Goal: Task Accomplishment & Management: Manage account settings

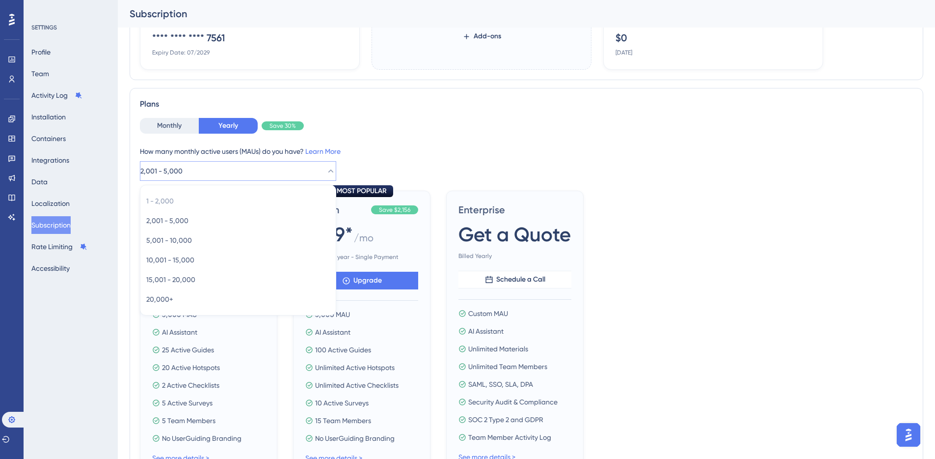
scroll to position [138, 0]
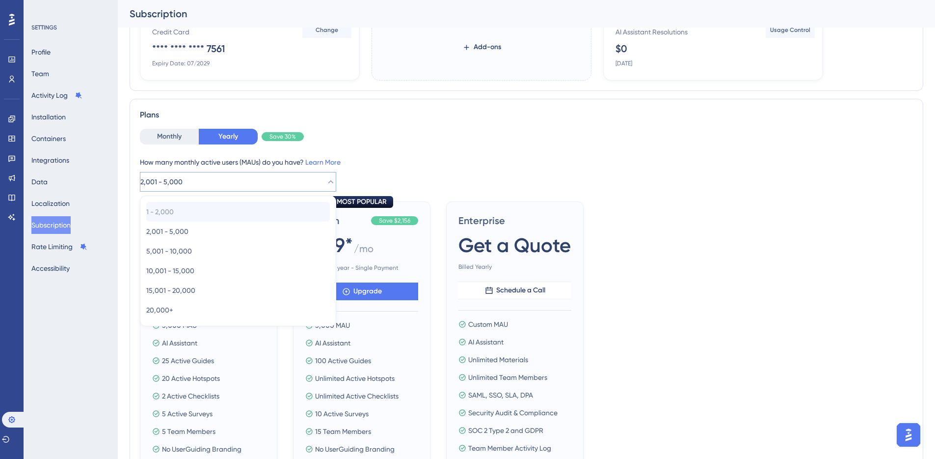
click at [190, 212] on div "1 - 2,000 1 - 2,000" at bounding box center [238, 212] width 184 height 20
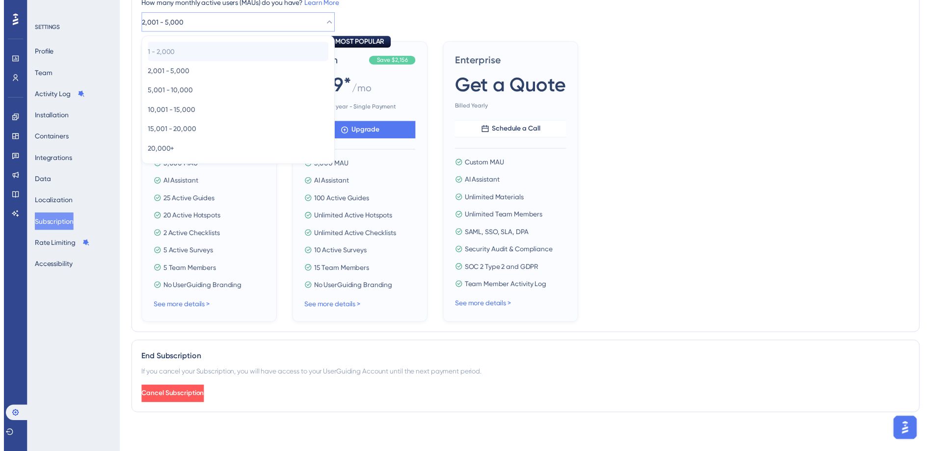
scroll to position [0, 0]
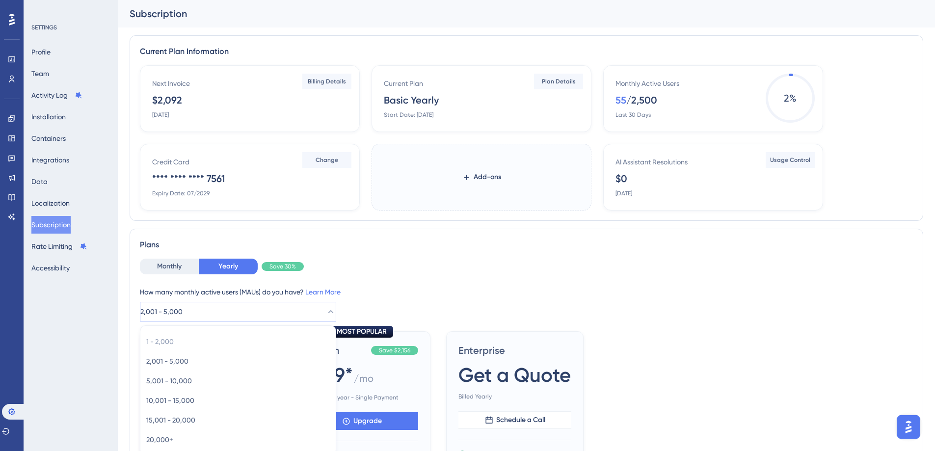
click at [171, 309] on span "2,001 - 5,000" at bounding box center [161, 312] width 42 height 12
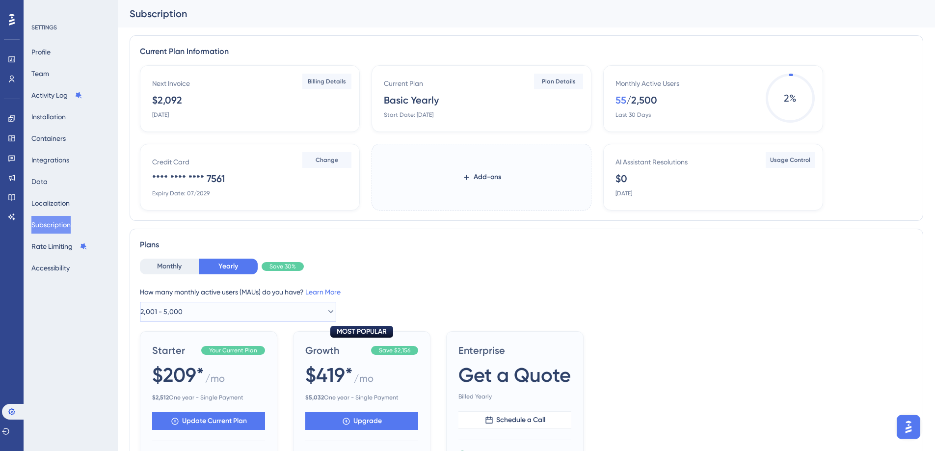
click at [176, 321] on button "2,001 - 5,000" at bounding box center [238, 312] width 196 height 20
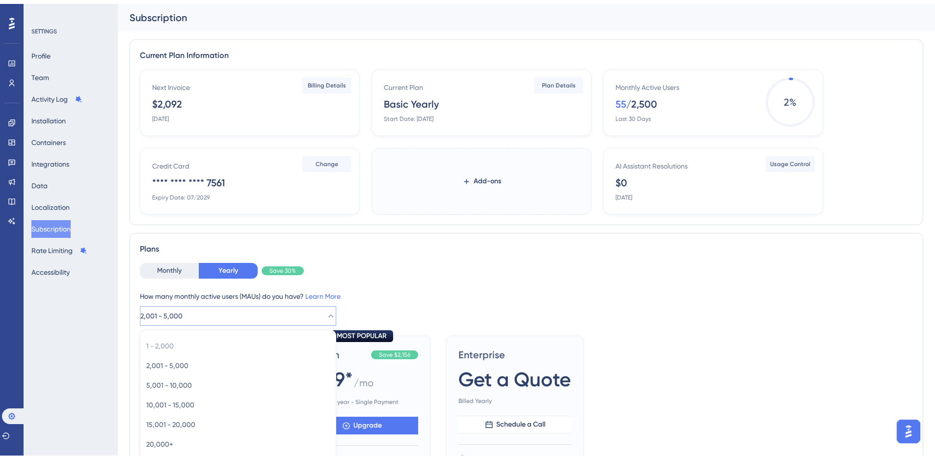
scroll to position [165, 0]
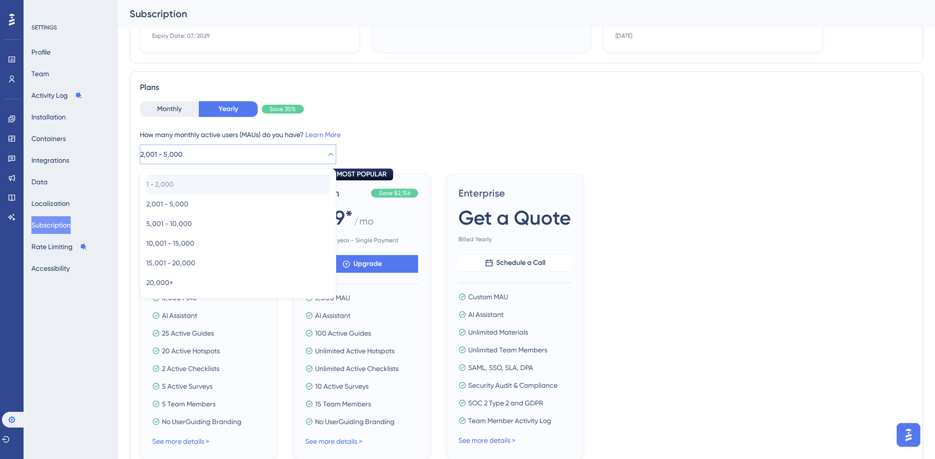
click at [184, 186] on div "1 - 2,000 1 - 2,000" at bounding box center [238, 184] width 184 height 20
click at [14, 23] on icon at bounding box center [12, 20] width 6 height 12
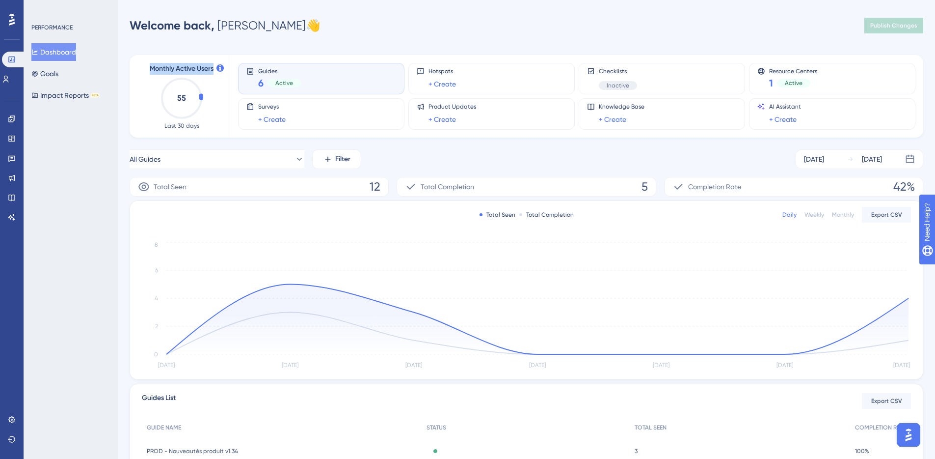
drag, startPoint x: 149, startPoint y: 68, endPoint x: 215, endPoint y: 69, distance: 65.8
click at [215, 69] on div "Monthly Active Users 55 Last 30 days" at bounding box center [181, 96] width 73 height 67
copy span "Monthly Active Users"
click at [8, 421] on link at bounding box center [12, 419] width 8 height 16
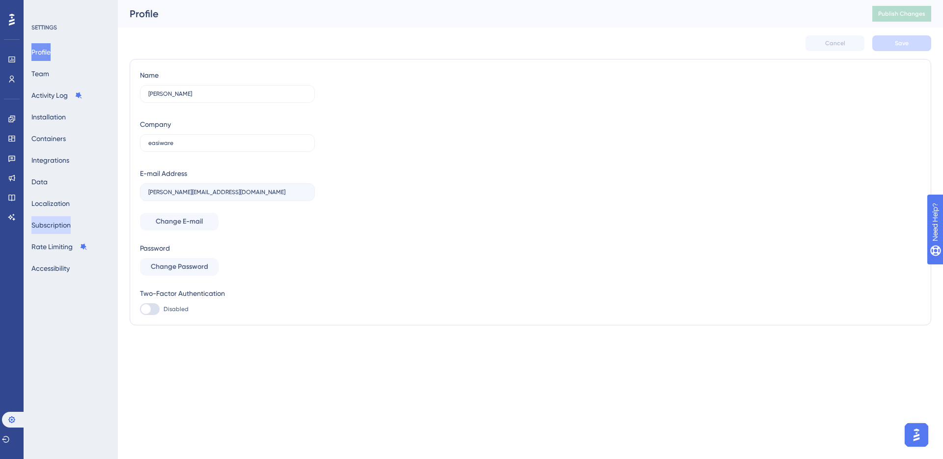
click at [57, 222] on button "Subscription" at bounding box center [50, 225] width 39 height 18
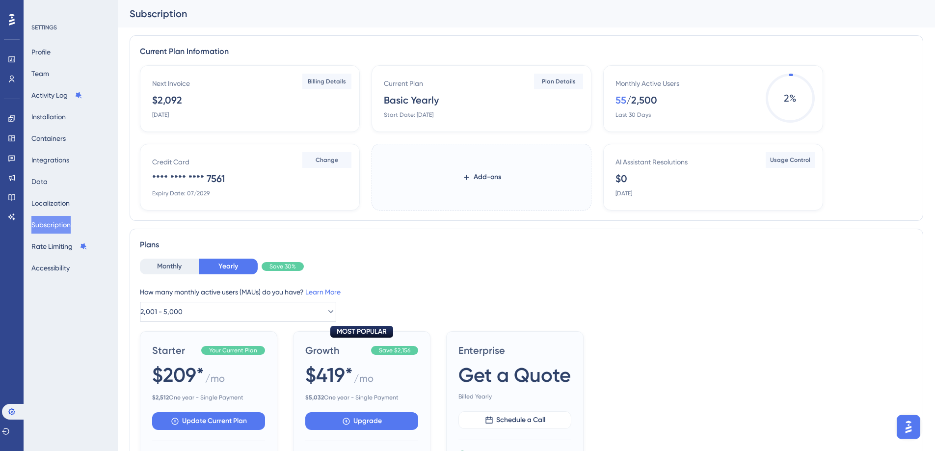
scroll to position [2, 0]
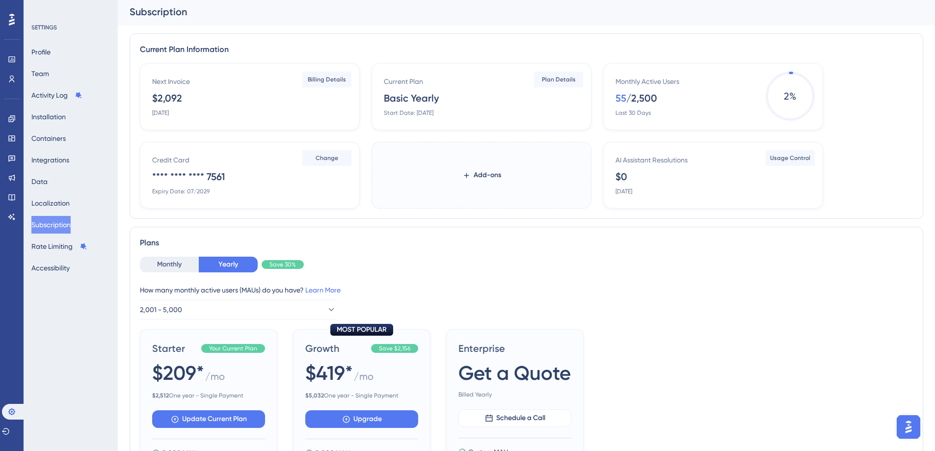
drag, startPoint x: 142, startPoint y: 291, endPoint x: 226, endPoint y: 292, distance: 84.4
click at [226, 292] on div "How many monthly active users (MAUs) do you have? Learn More" at bounding box center [526, 290] width 773 height 12
drag, startPoint x: 141, startPoint y: 289, endPoint x: 307, endPoint y: 290, distance: 165.9
click at [307, 290] on div "How many monthly active users (MAUs) do you have? Learn More" at bounding box center [526, 290] width 773 height 12
copy div "How many monthly active users (MAUs) do you have?"
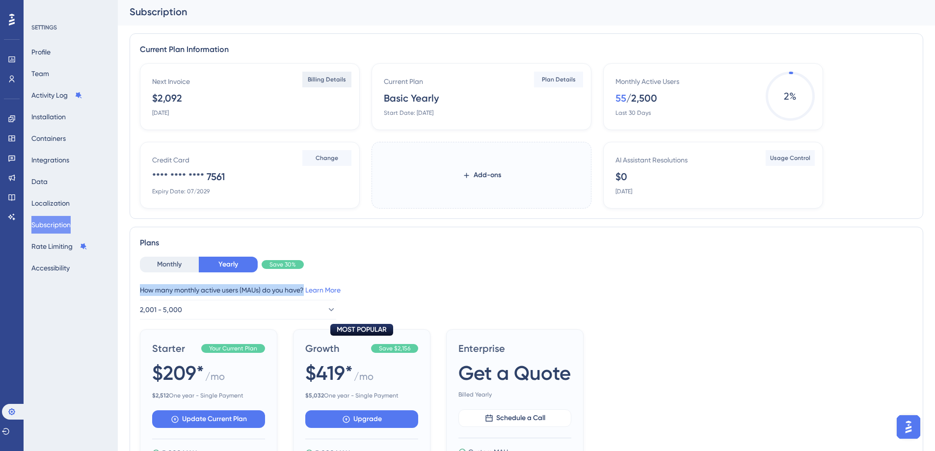
click at [333, 77] on span "Billing Details" at bounding box center [327, 80] width 38 height 8
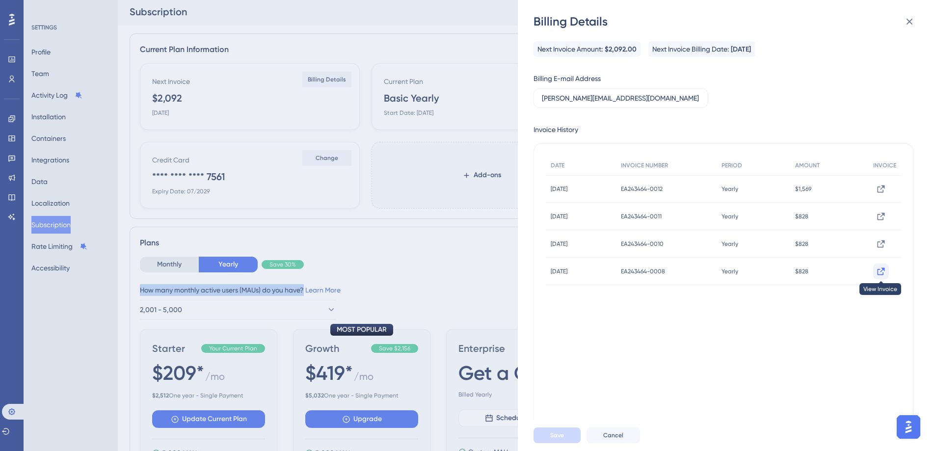
click at [880, 192] on icon at bounding box center [881, 188] width 7 height 7
click at [270, 97] on div "Billing Details Next Invoice Amount: $2,092.00 Next Invoice Billing Date: [DATE…" at bounding box center [467, 225] width 935 height 451
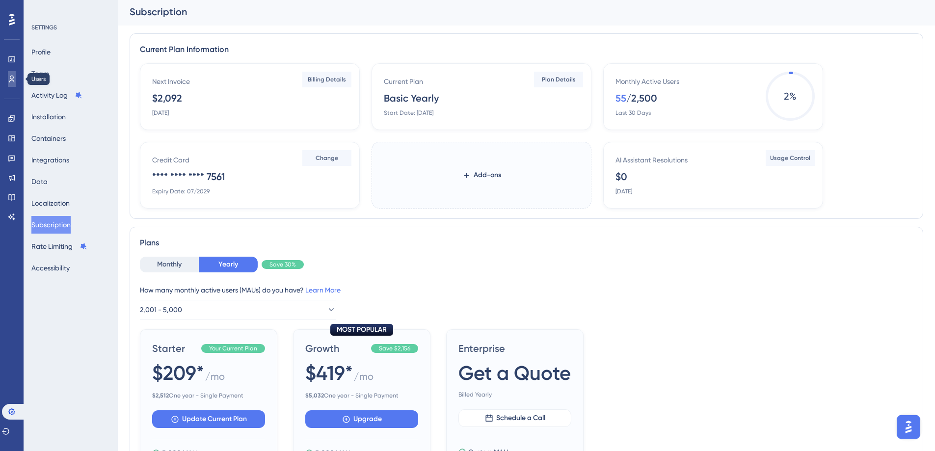
click at [14, 81] on icon at bounding box center [12, 79] width 8 height 8
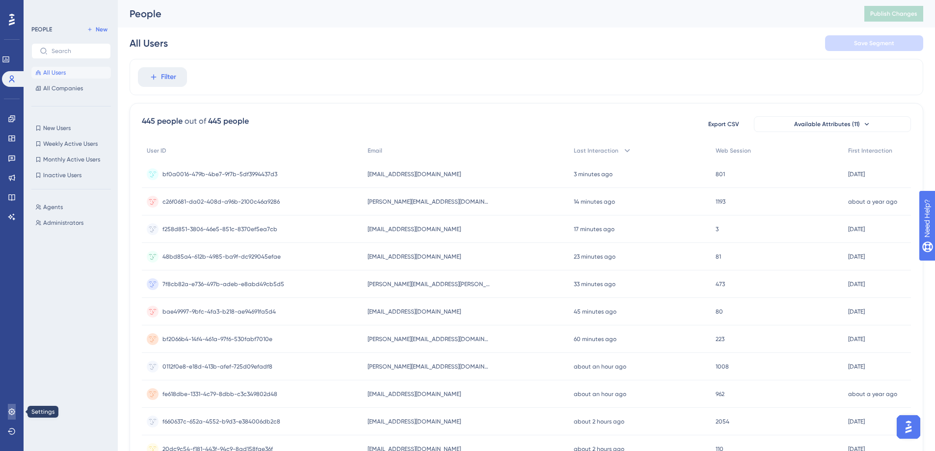
click at [15, 413] on icon at bounding box center [12, 412] width 8 height 8
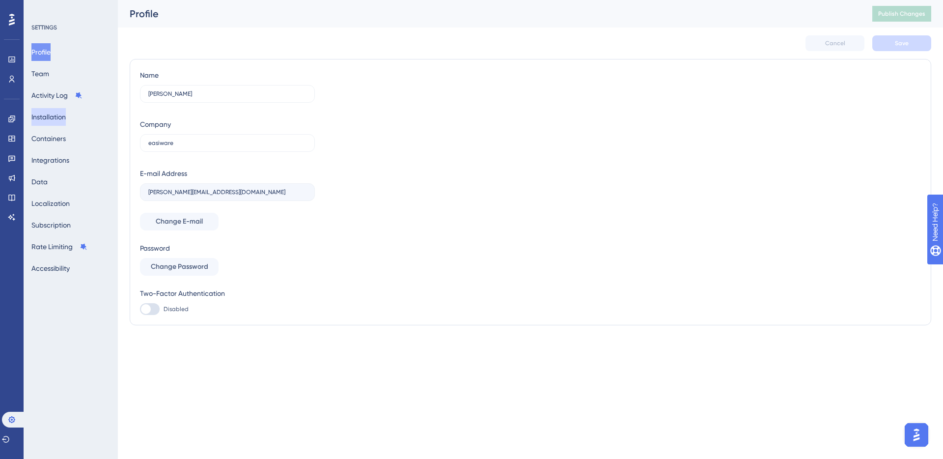
click at [46, 123] on button "Installation" at bounding box center [48, 117] width 34 height 18
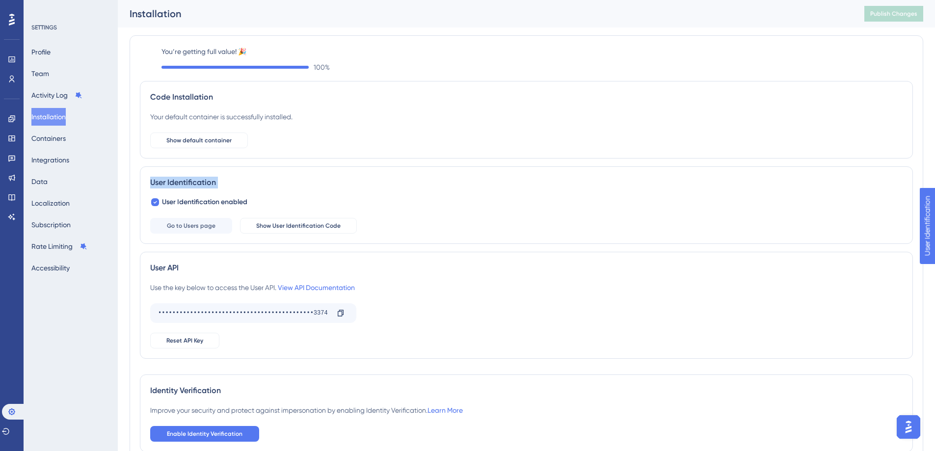
drag, startPoint x: 254, startPoint y: 203, endPoint x: 493, endPoint y: 146, distance: 245.8
click at [491, 150] on div "Code Installation Your default container is successfully installed. Show defaul…" at bounding box center [526, 224] width 773 height 286
click at [503, 120] on div "Your default container is successfully installed. Show default container" at bounding box center [526, 129] width 753 height 37
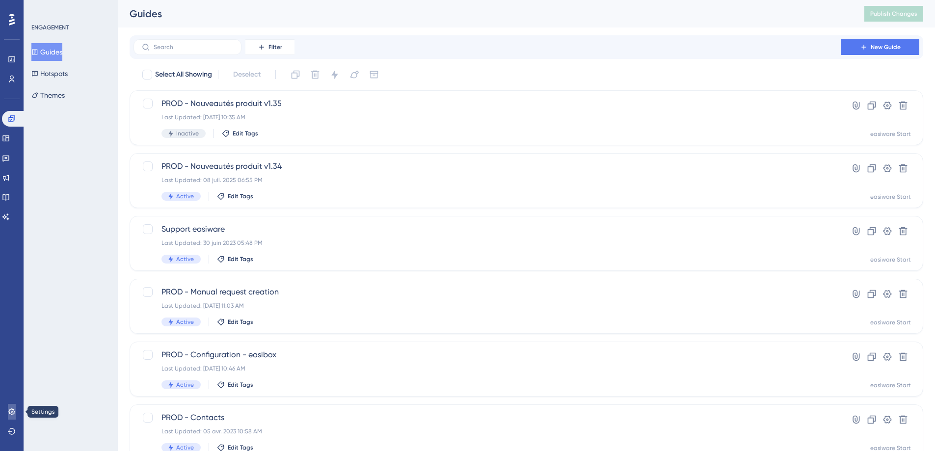
click at [11, 409] on icon at bounding box center [11, 411] width 6 height 6
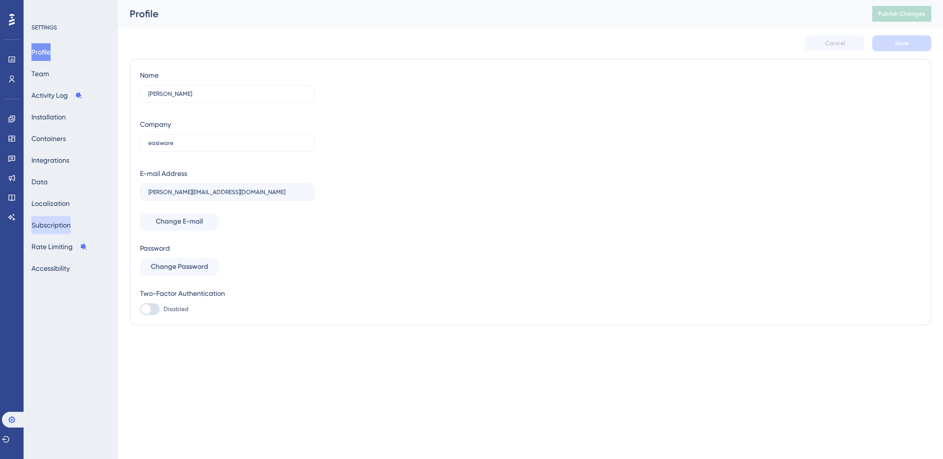
click at [62, 222] on button "Subscription" at bounding box center [50, 225] width 39 height 18
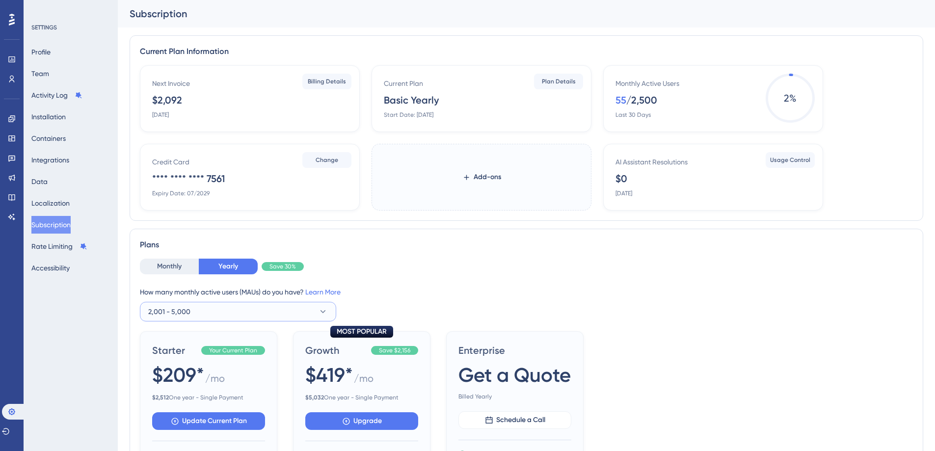
click at [229, 319] on button "2,001 - 5,000" at bounding box center [238, 312] width 196 height 20
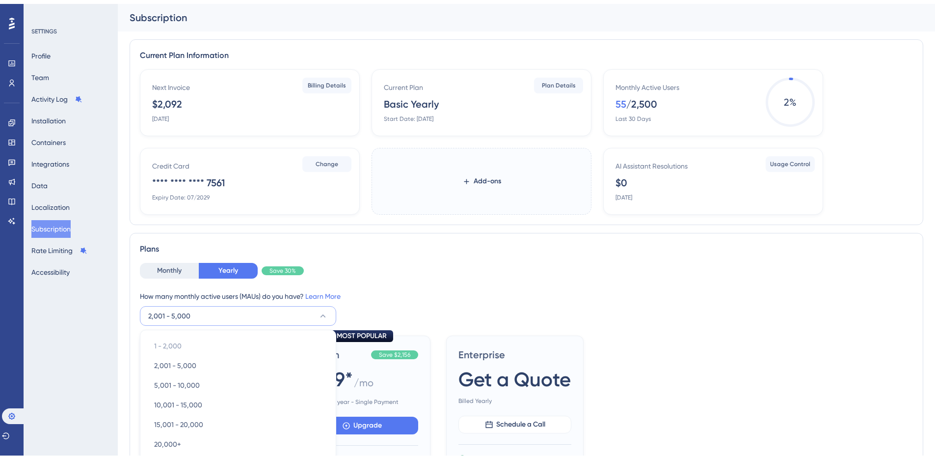
scroll to position [165, 0]
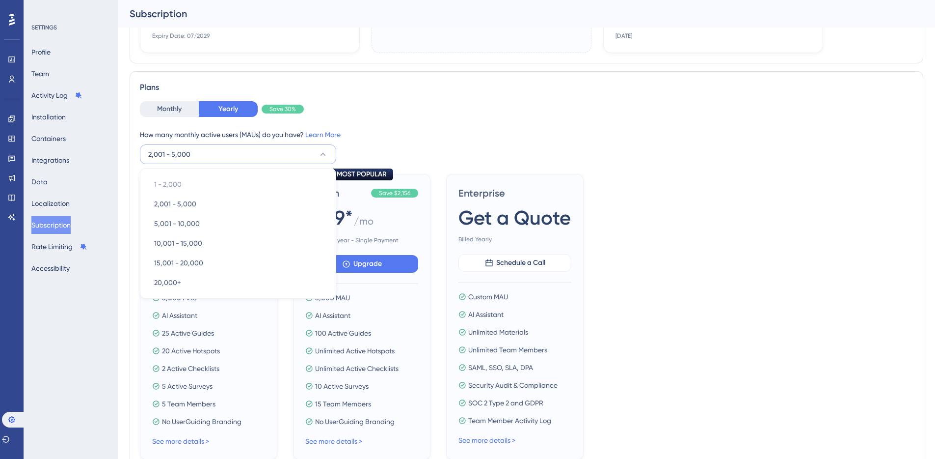
click at [492, 97] on div "Plans Monthly Yearly Save 30% How many monthly active users ([PERSON_NAME]) do …" at bounding box center [527, 270] width 794 height 398
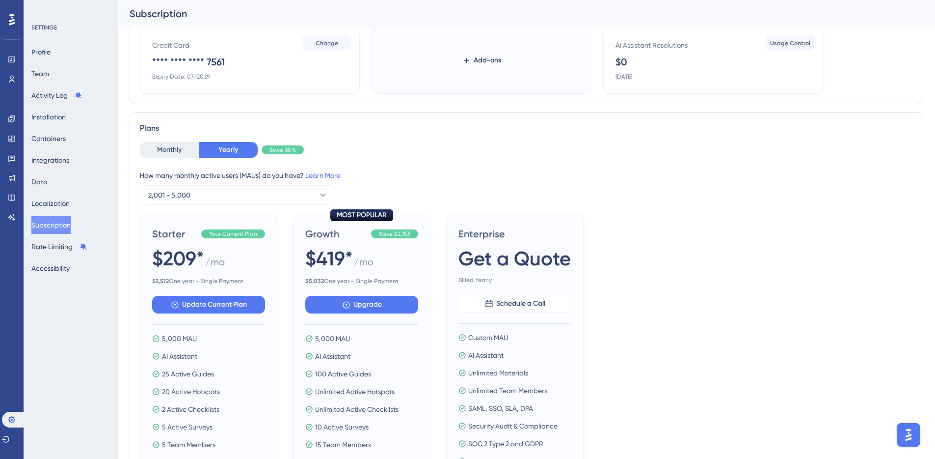
scroll to position [116, 0]
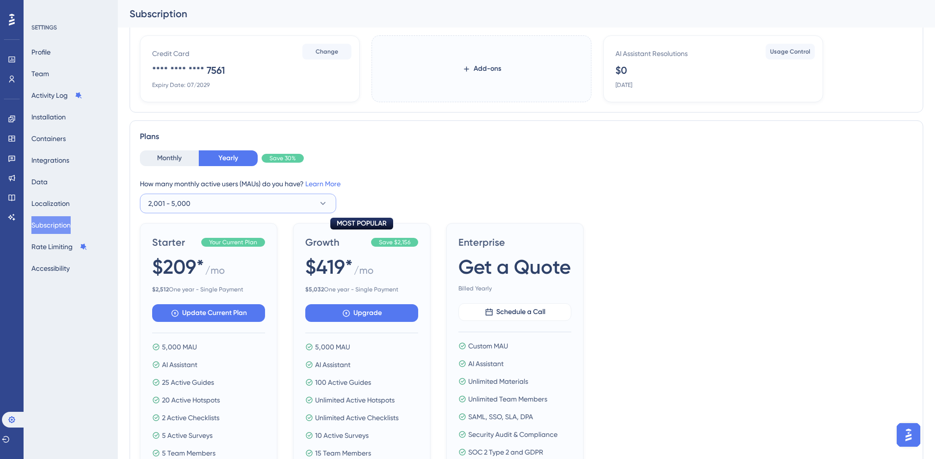
click at [209, 201] on button "2,001 - 5,000" at bounding box center [238, 203] width 196 height 20
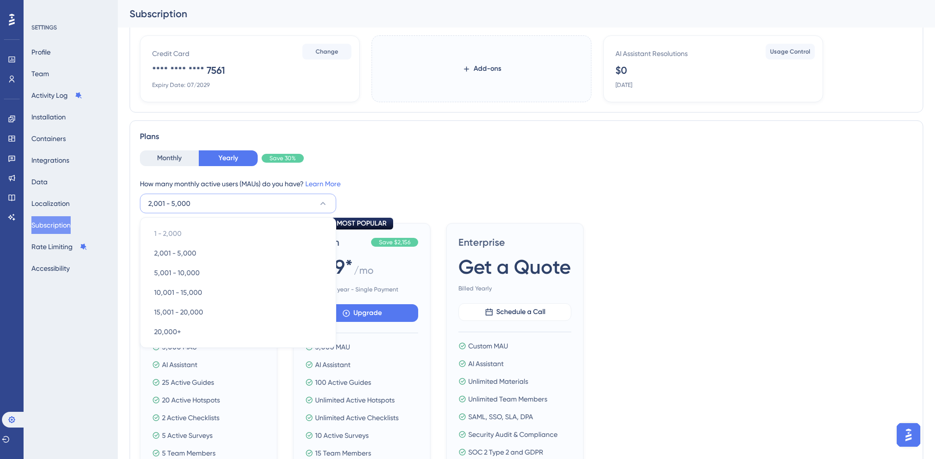
scroll to position [169, 0]
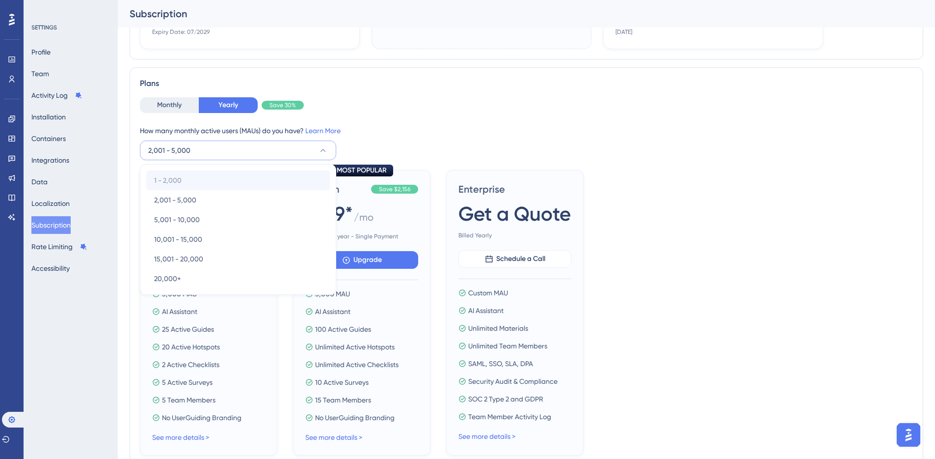
click at [187, 179] on div "1 - 2,000 1 - 2,000" at bounding box center [238, 180] width 168 height 20
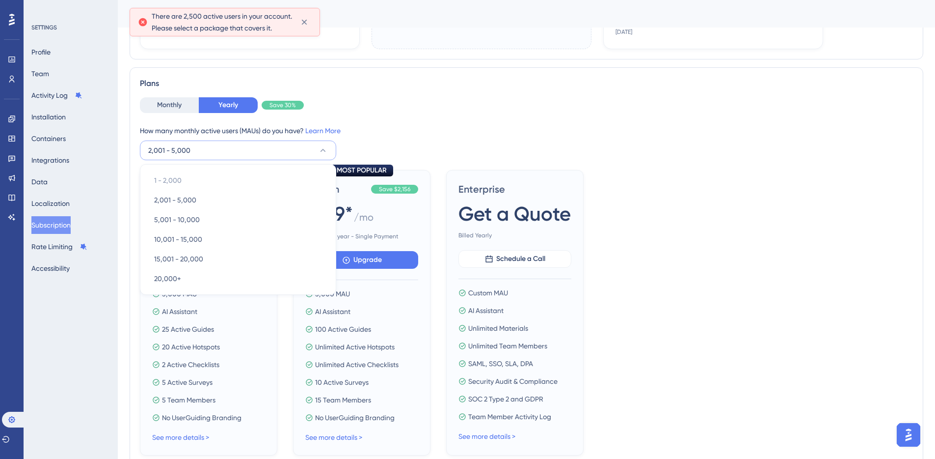
click at [473, 107] on div "Monthly Yearly Save 30%" at bounding box center [526, 105] width 773 height 16
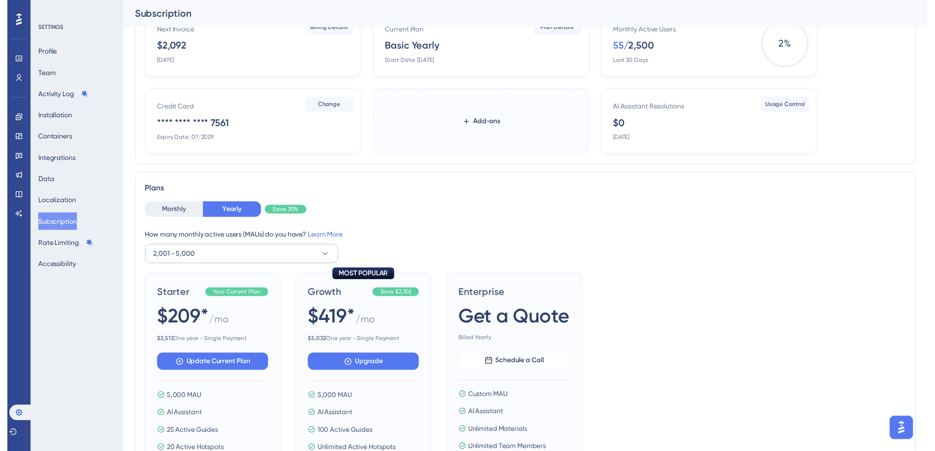
scroll to position [0, 0]
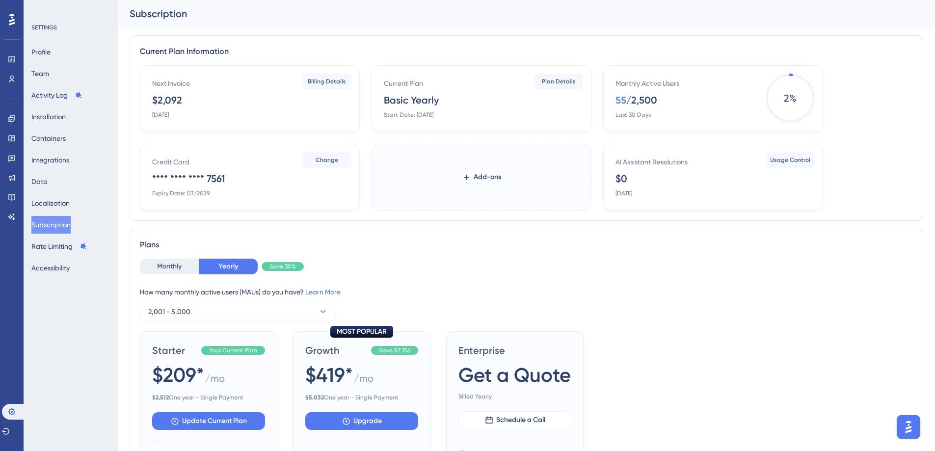
click at [636, 97] on div "/ 2,500" at bounding box center [641, 100] width 31 height 14
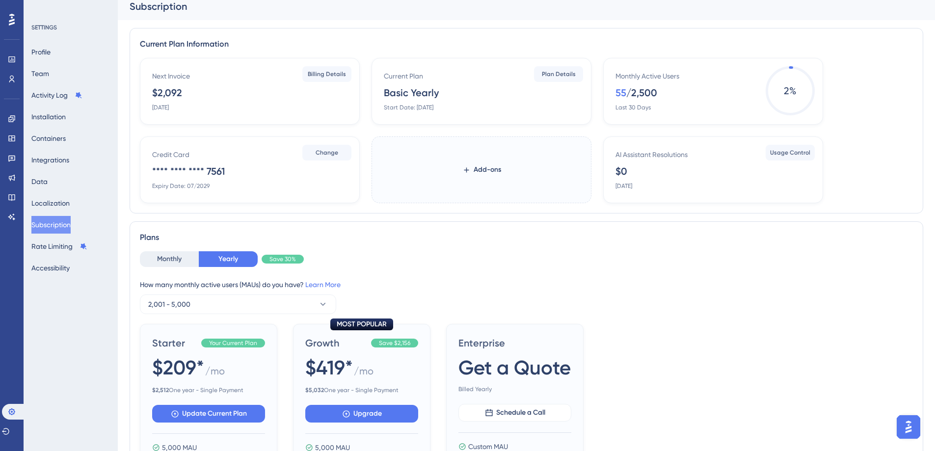
scroll to position [8, 0]
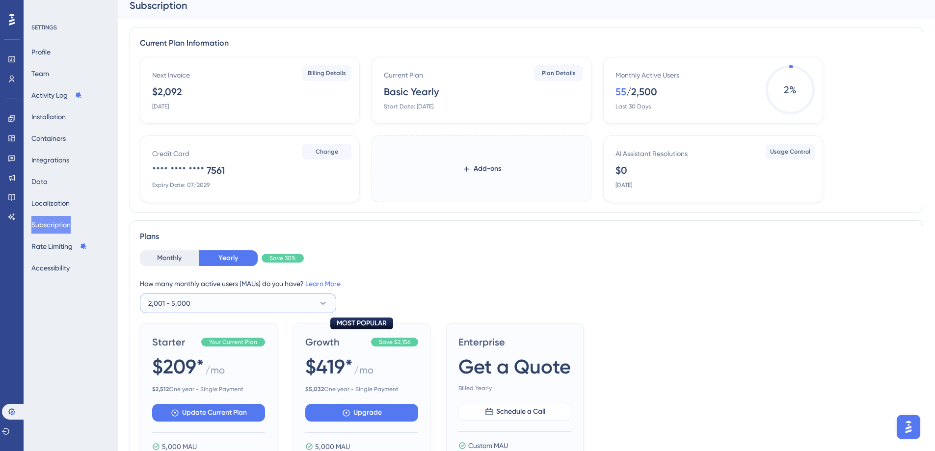
click at [223, 295] on button "2,001 - 5,000" at bounding box center [238, 304] width 196 height 20
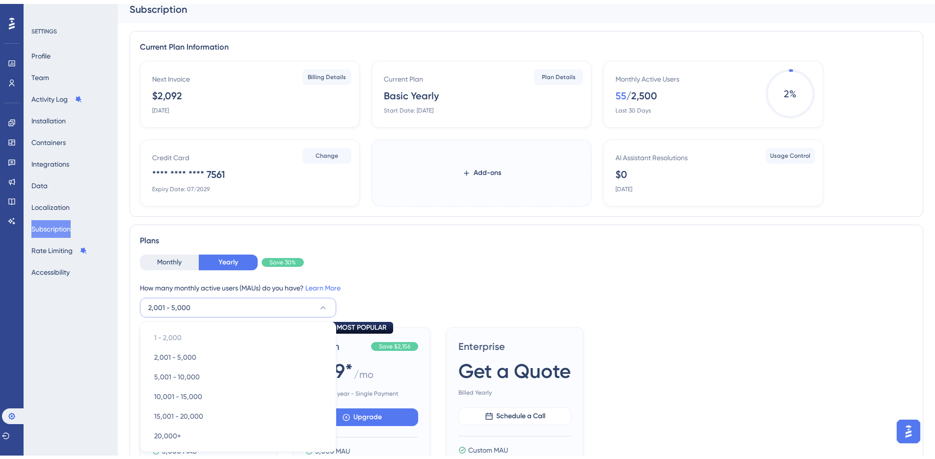
scroll to position [165, 0]
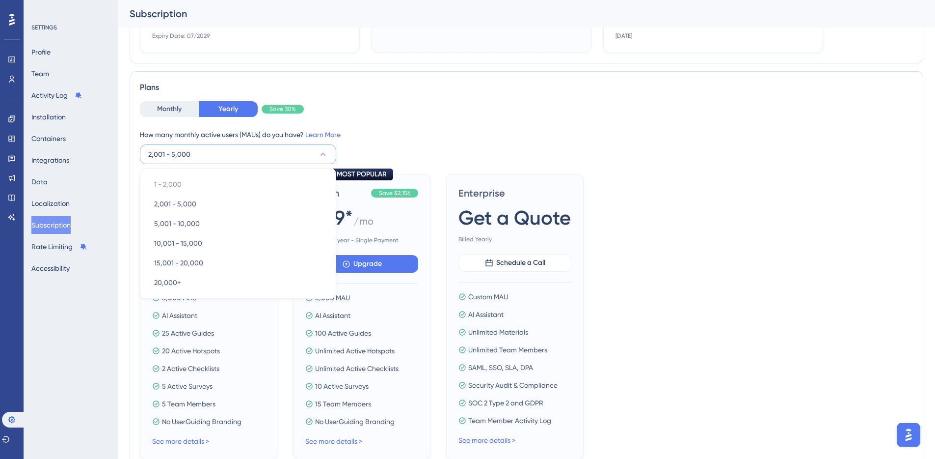
click at [315, 113] on div "Monthly Yearly Save 30%" at bounding box center [526, 109] width 773 height 16
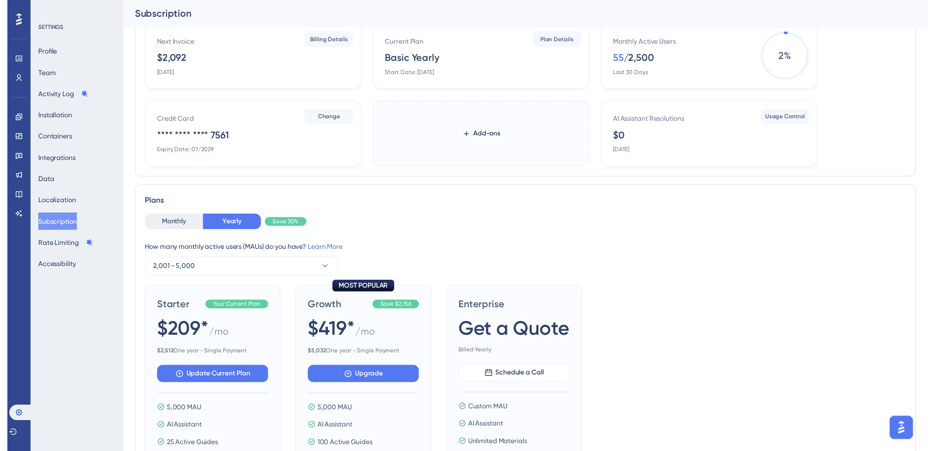
scroll to position [0, 0]
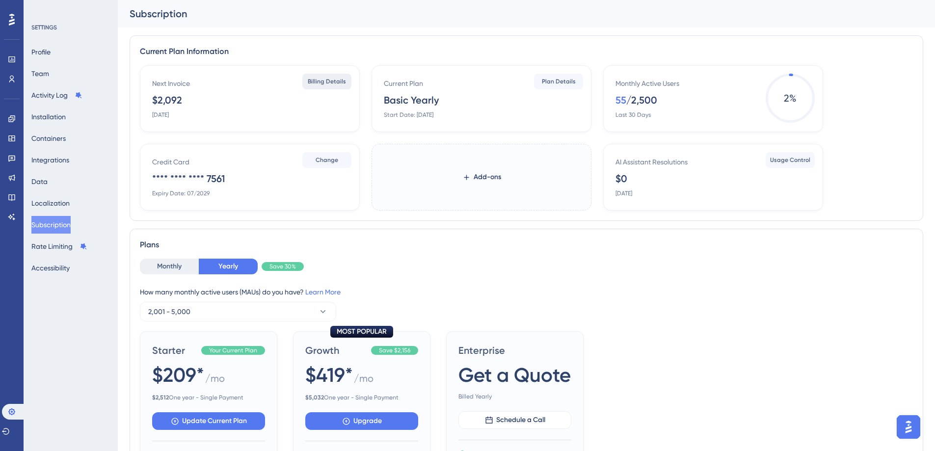
click at [327, 81] on span "Billing Details" at bounding box center [327, 82] width 38 height 8
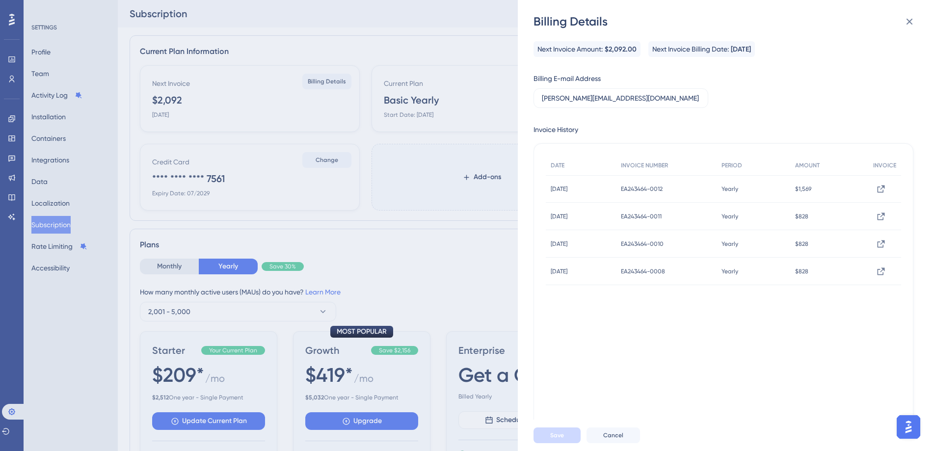
click at [469, 6] on div "Billing Details Next Invoice Amount: $2,092.00 Next Invoice Billing Date: [DATE…" at bounding box center [467, 225] width 935 height 451
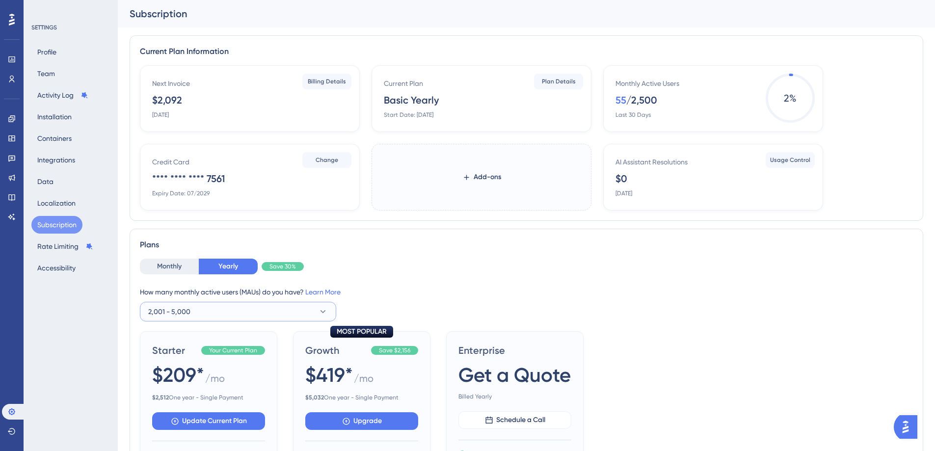
click at [297, 309] on button "2,001 - 5,000" at bounding box center [238, 312] width 196 height 20
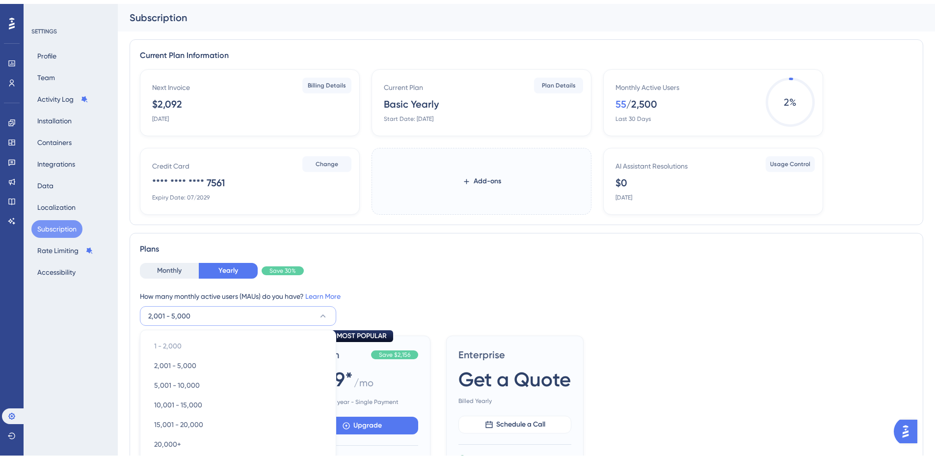
scroll to position [165, 0]
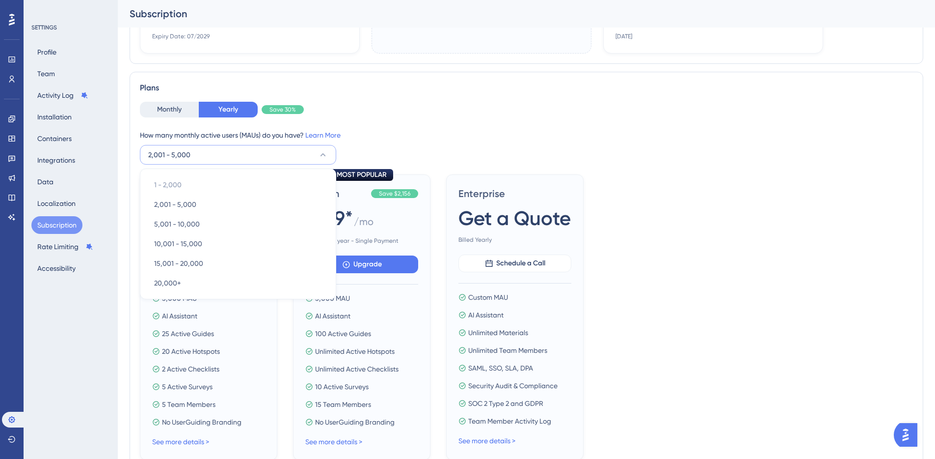
click at [457, 82] on div "Plans" at bounding box center [526, 88] width 773 height 12
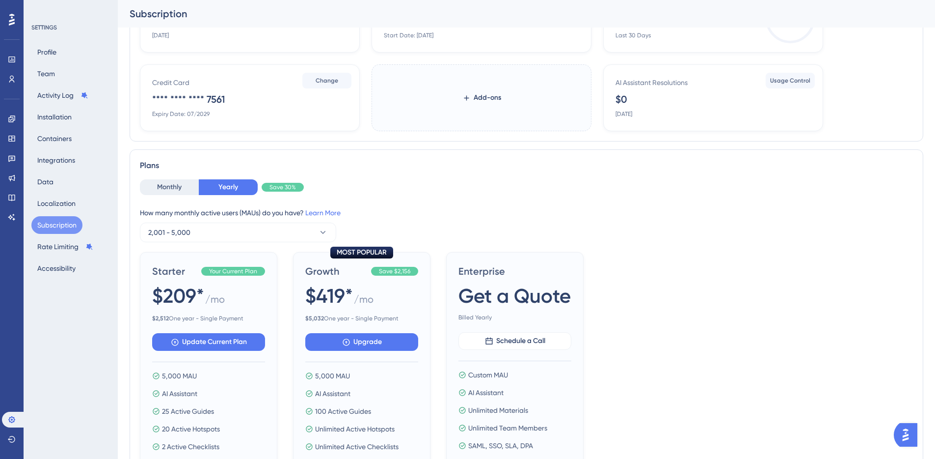
scroll to position [86, 0]
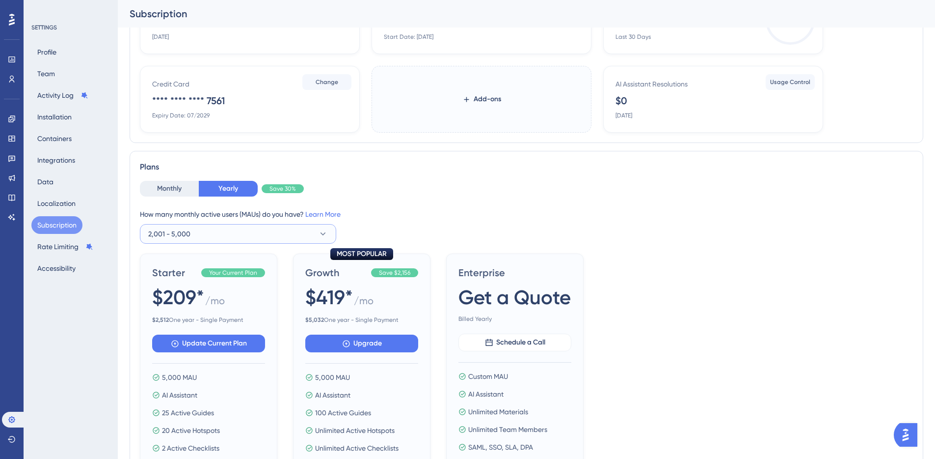
click at [208, 237] on button "2,001 - 5,000" at bounding box center [238, 234] width 196 height 20
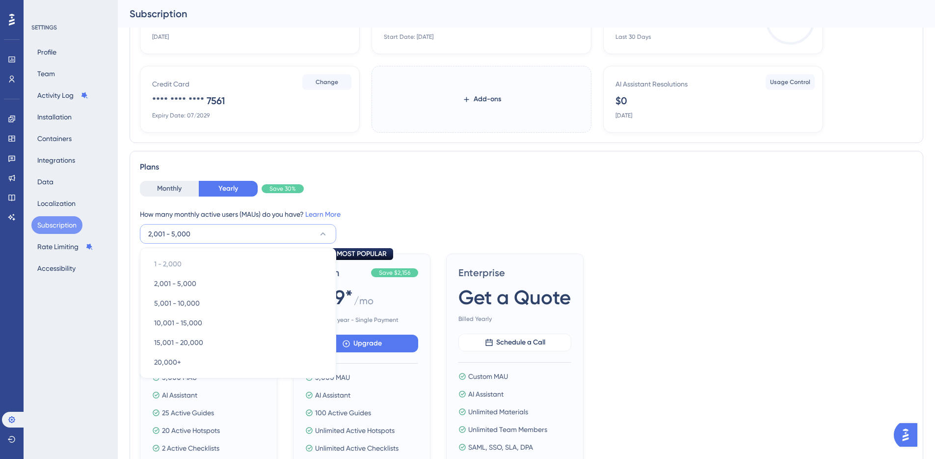
scroll to position [169, 0]
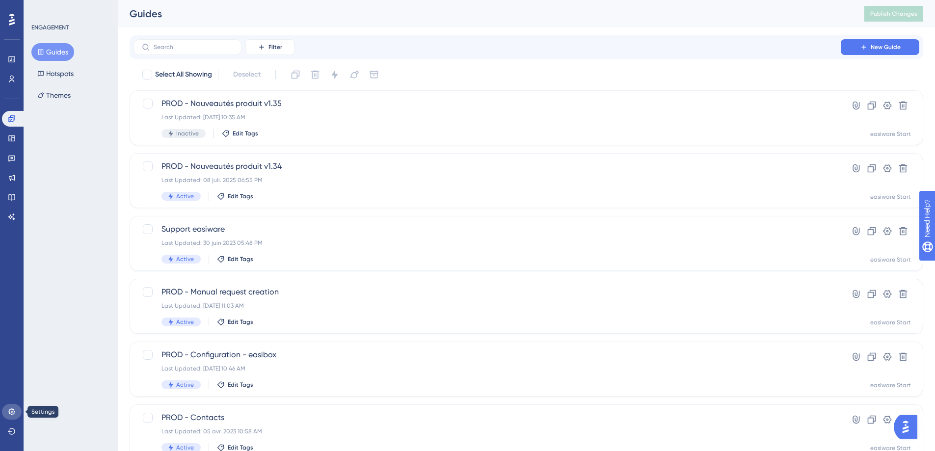
click at [20, 407] on link at bounding box center [12, 412] width 20 height 16
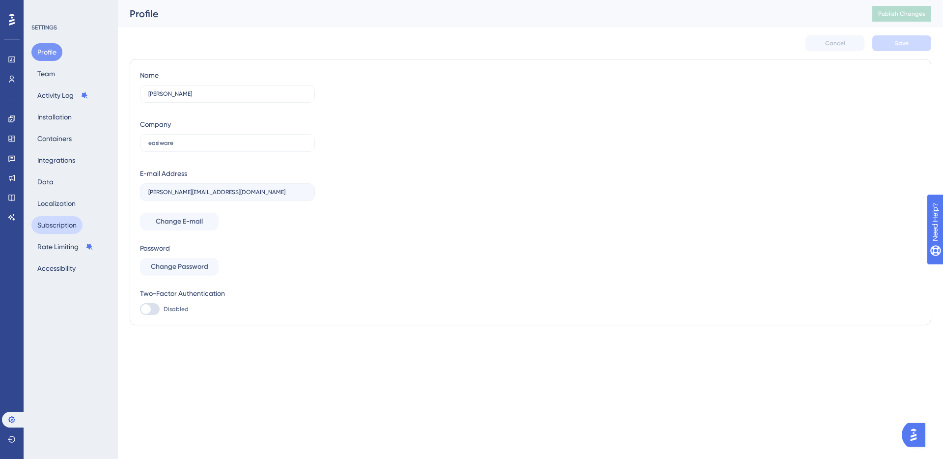
click at [67, 225] on button "Subscription" at bounding box center [56, 225] width 51 height 18
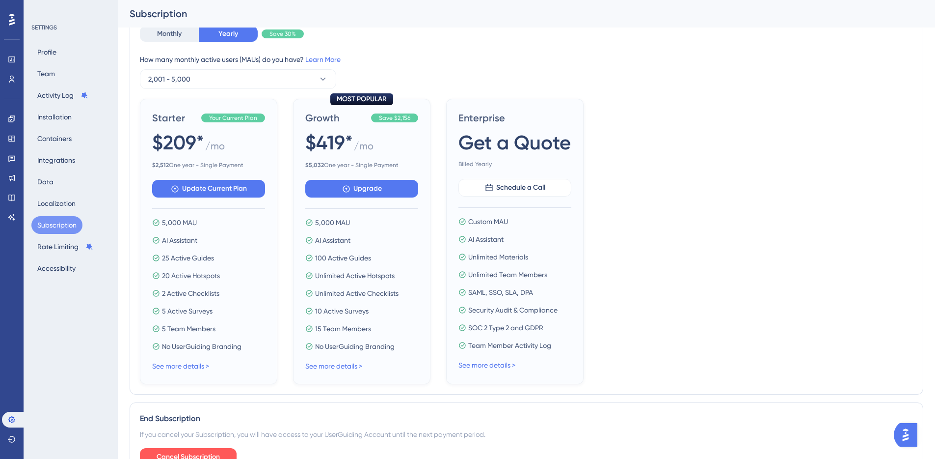
scroll to position [233, 0]
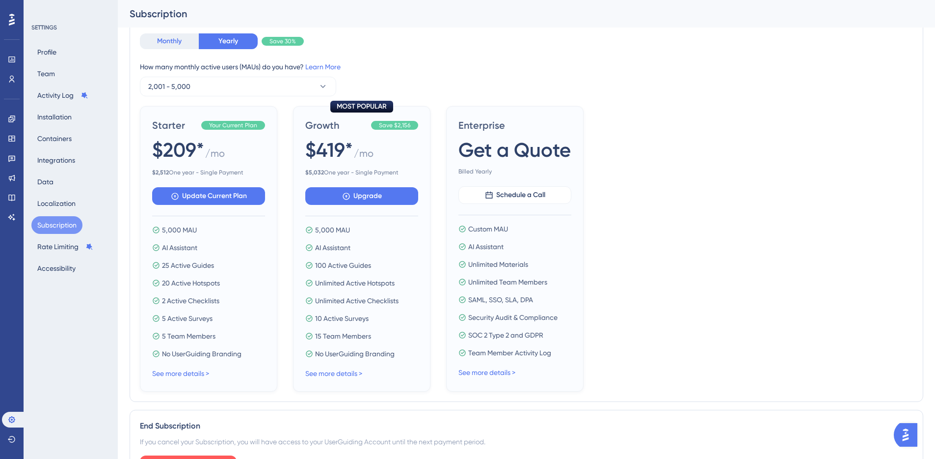
click at [165, 41] on button "Monthly" at bounding box center [169, 41] width 59 height 16
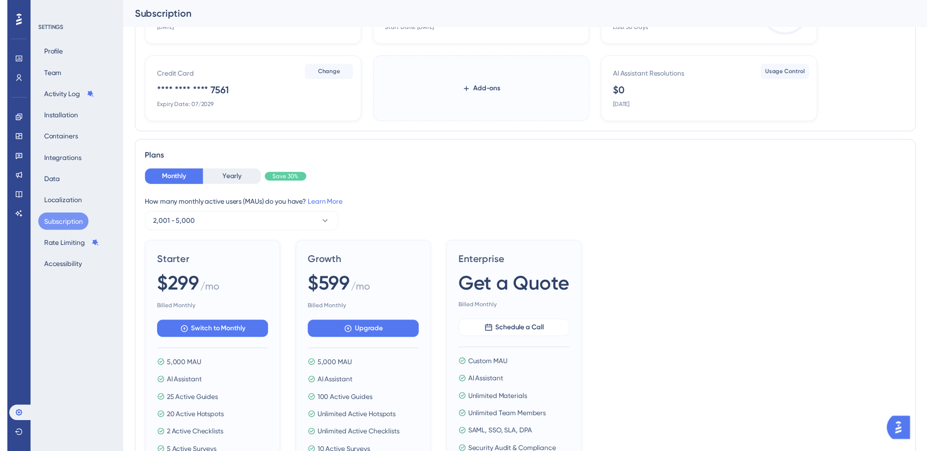
scroll to position [0, 0]
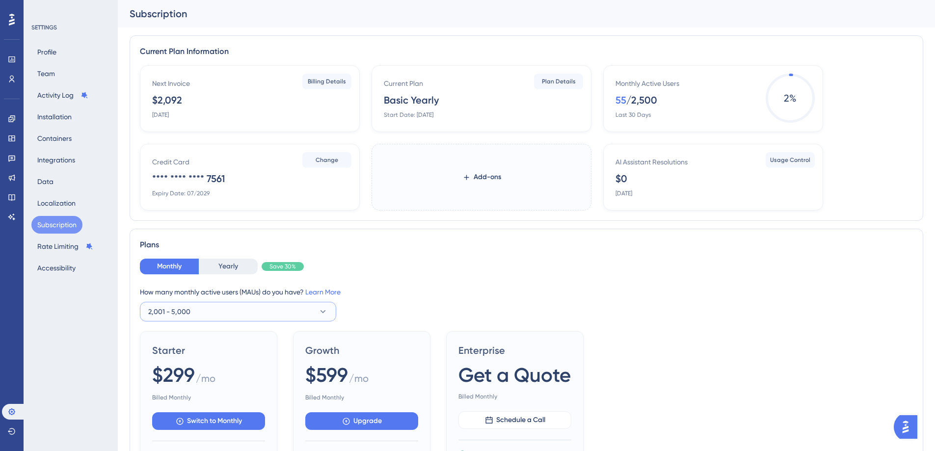
click at [205, 312] on button "2,001 - 5,000" at bounding box center [238, 312] width 196 height 20
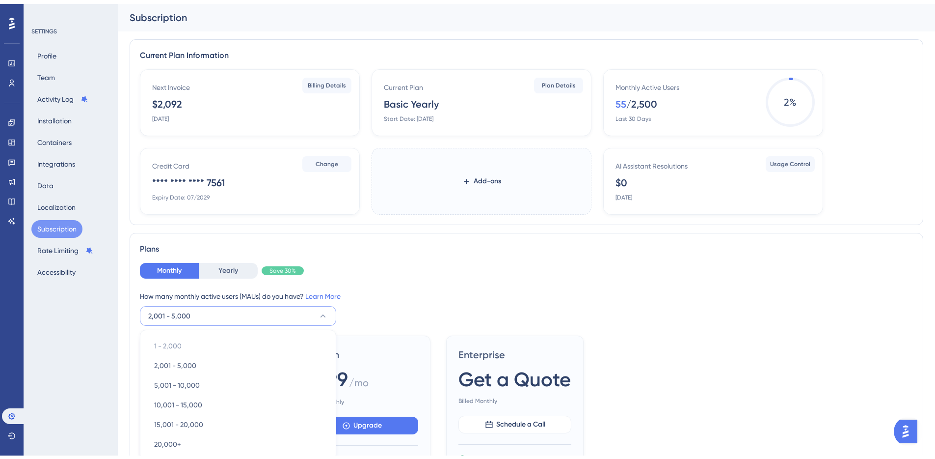
scroll to position [165, 0]
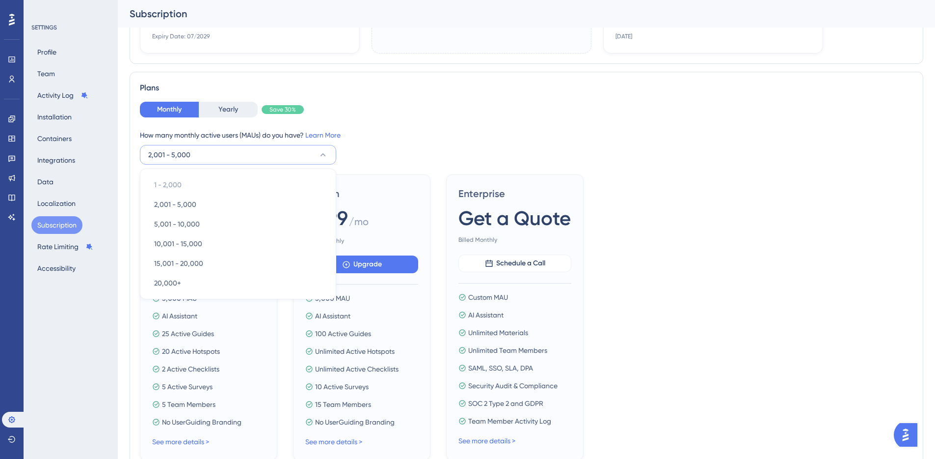
click at [445, 130] on div "How many monthly active users ([PERSON_NAME]) do you have? Learn More" at bounding box center [526, 135] width 773 height 12
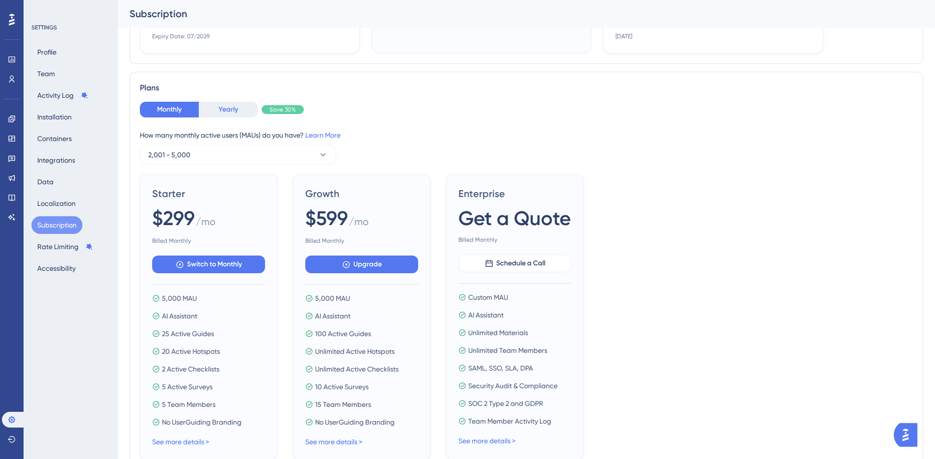
click at [226, 115] on button "Yearly" at bounding box center [228, 110] width 59 height 16
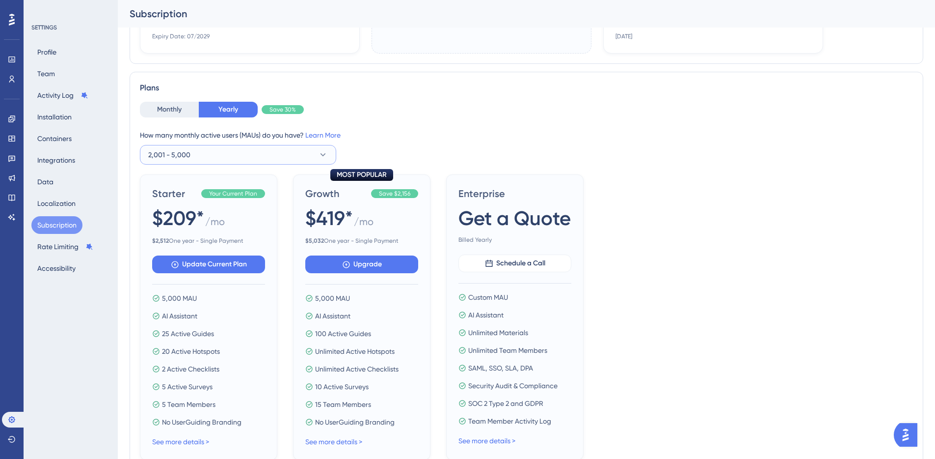
click at [214, 156] on button "2,001 - 5,000" at bounding box center [238, 155] width 196 height 20
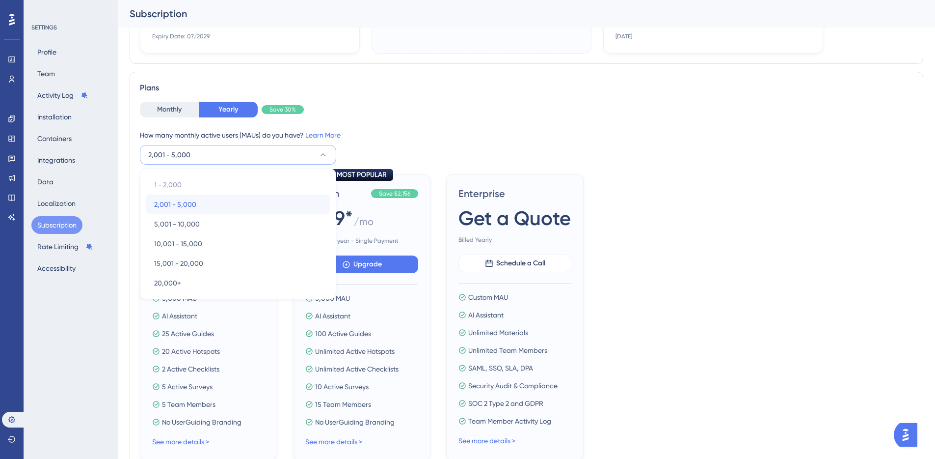
click at [210, 200] on div "2,001 - 5,000 2,001 - 5,000" at bounding box center [238, 204] width 168 height 20
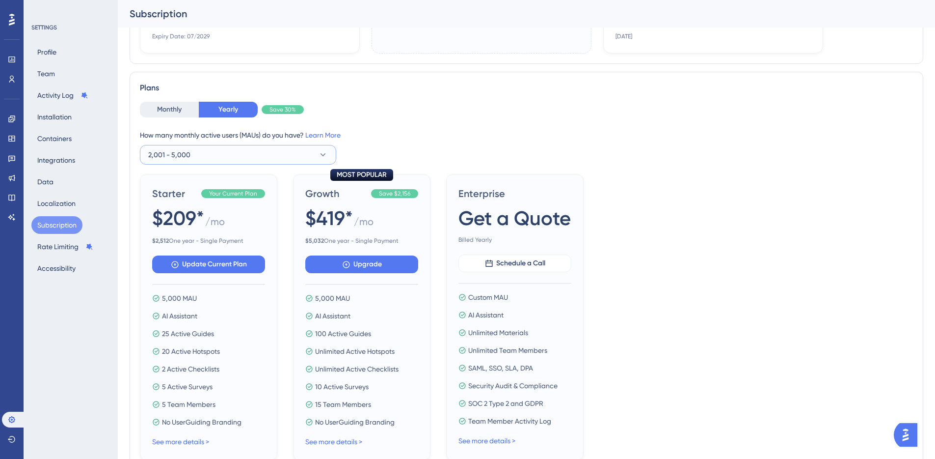
click at [183, 157] on span "2,001 - 5,000" at bounding box center [169, 155] width 42 height 12
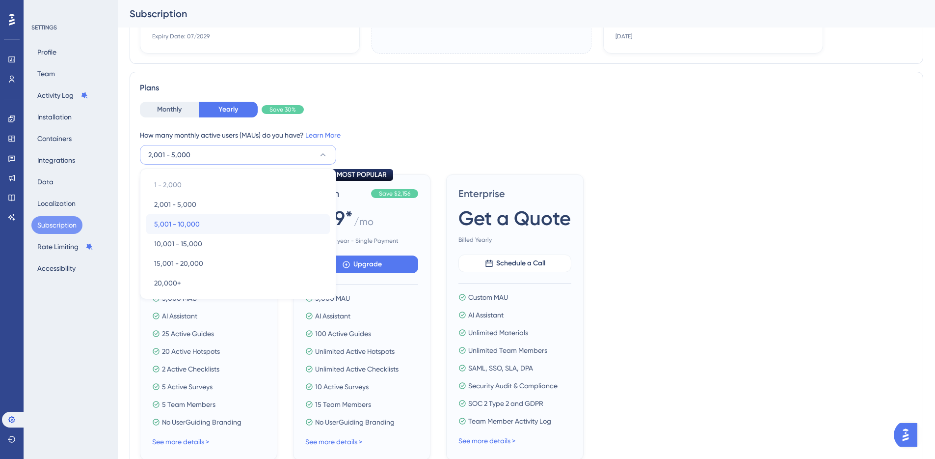
click at [191, 219] on span "5,001 - 10,000" at bounding box center [177, 224] width 46 height 12
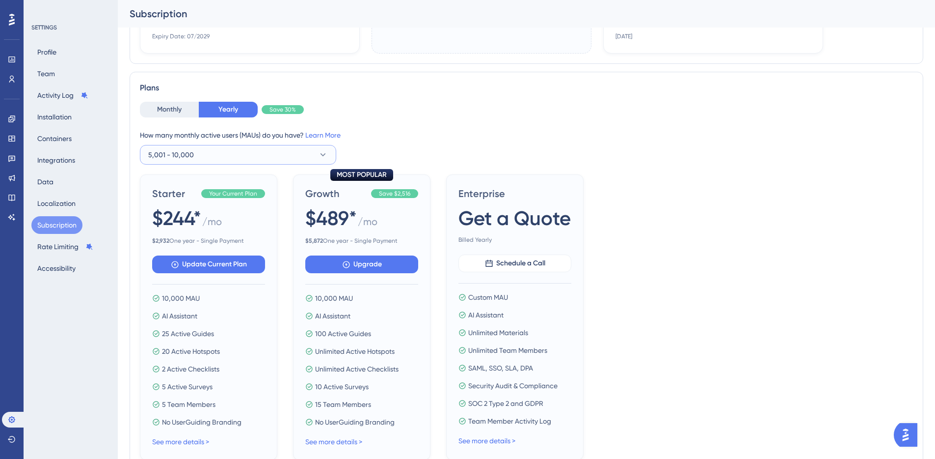
click at [190, 152] on span "5,001 - 10,000" at bounding box center [171, 155] width 46 height 12
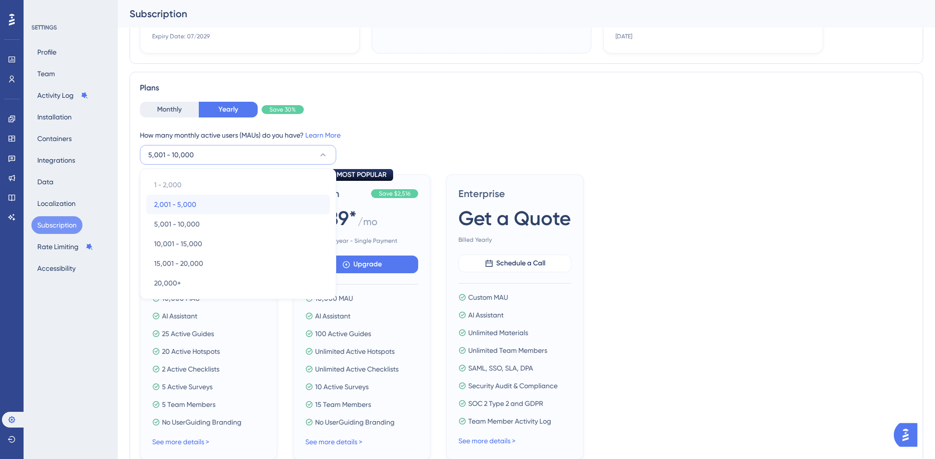
click at [188, 201] on span "2,001 - 5,000" at bounding box center [175, 204] width 42 height 12
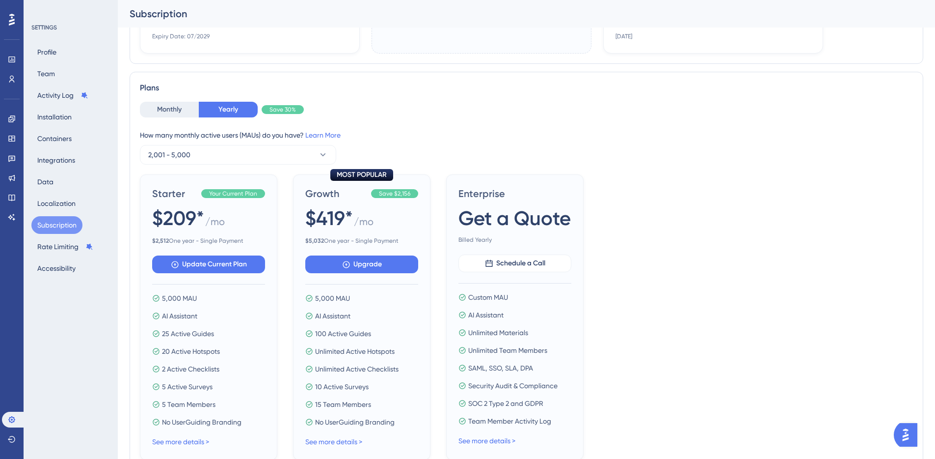
scroll to position [167, 0]
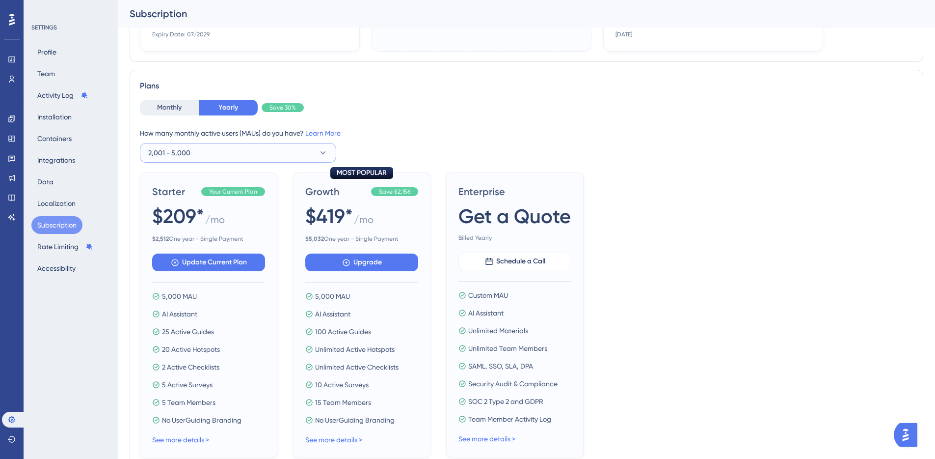
click at [210, 146] on button "2,001 - 5,000" at bounding box center [238, 153] width 196 height 20
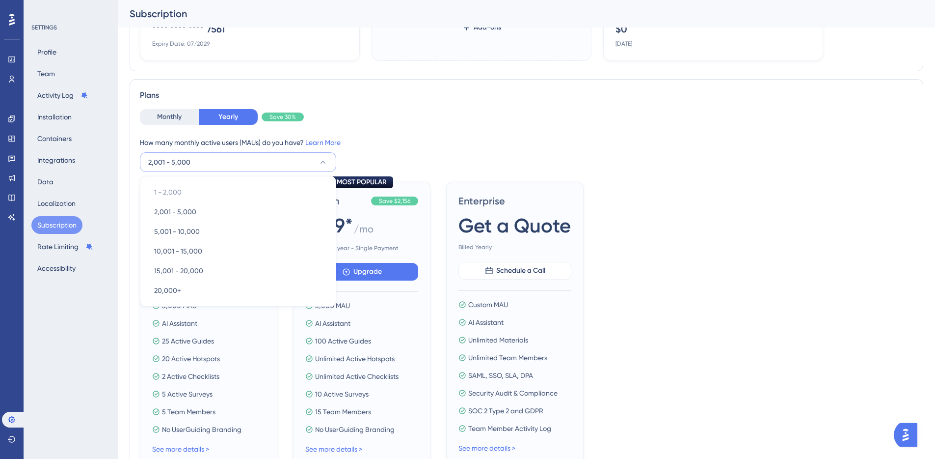
scroll to position [146, 0]
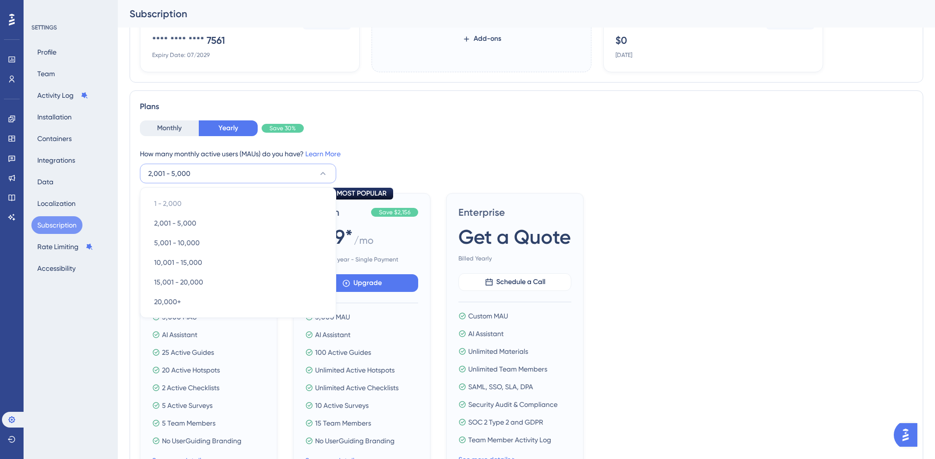
click at [597, 148] on div "How many monthly active users ([PERSON_NAME]) do you have? Learn More" at bounding box center [526, 154] width 773 height 12
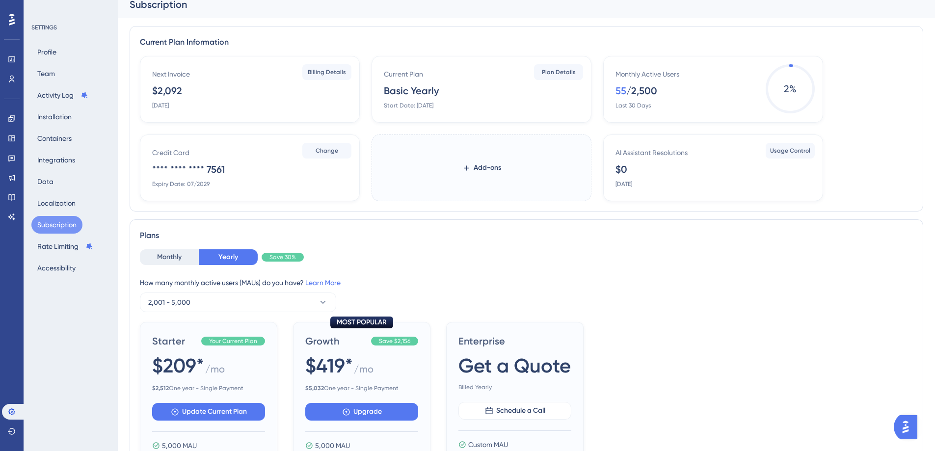
scroll to position [0, 0]
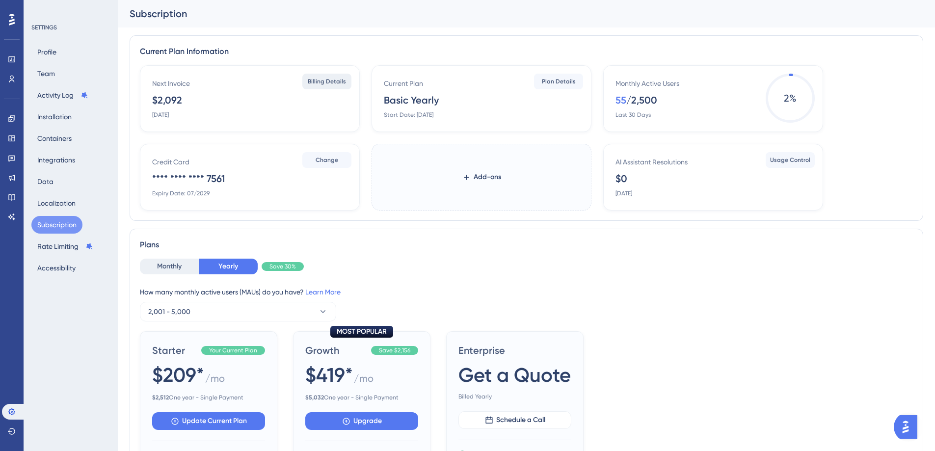
click at [325, 87] on button "Billing Details" at bounding box center [326, 82] width 49 height 16
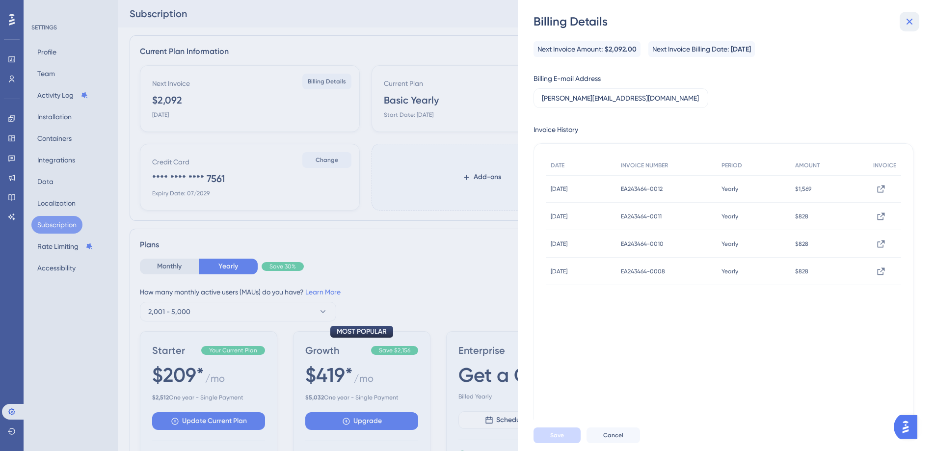
click at [903, 20] on button at bounding box center [910, 22] width 20 height 20
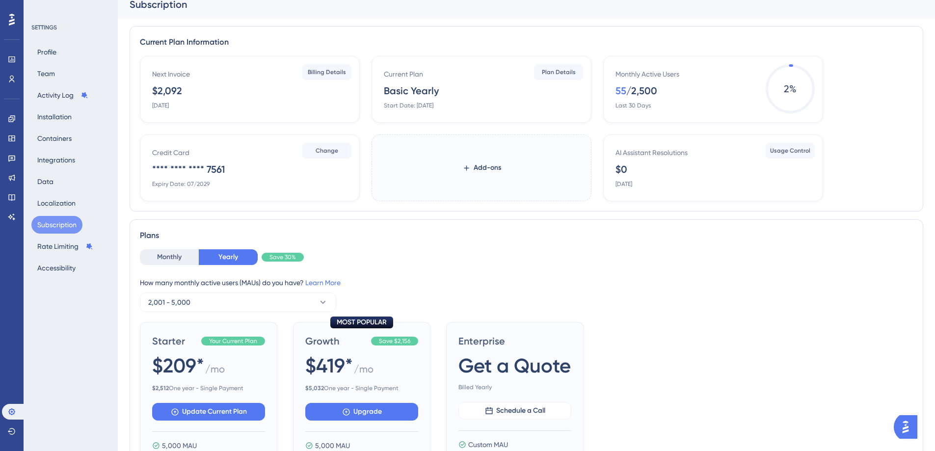
scroll to position [3, 0]
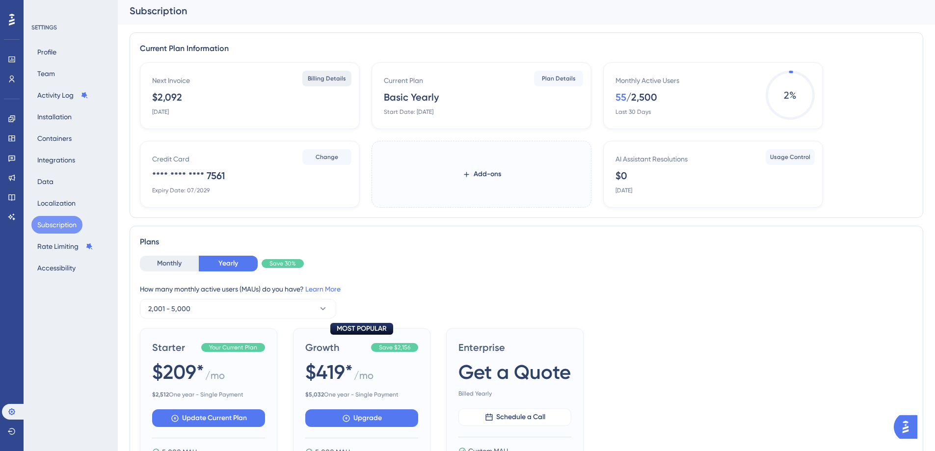
click at [316, 78] on span "Billing Details" at bounding box center [327, 79] width 38 height 8
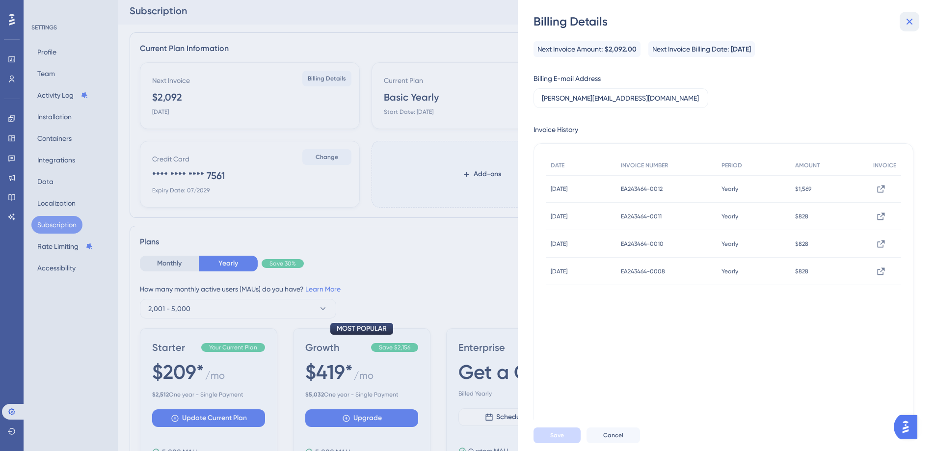
click at [911, 26] on icon at bounding box center [910, 22] width 12 height 12
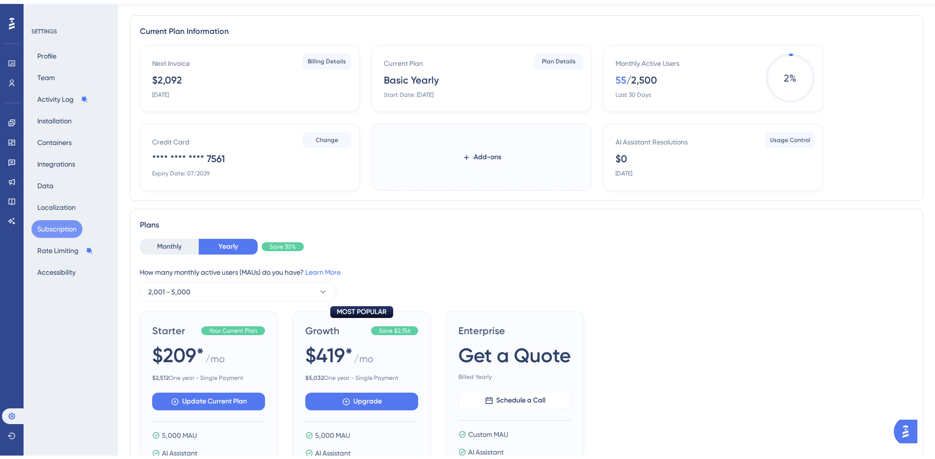
scroll to position [28, 0]
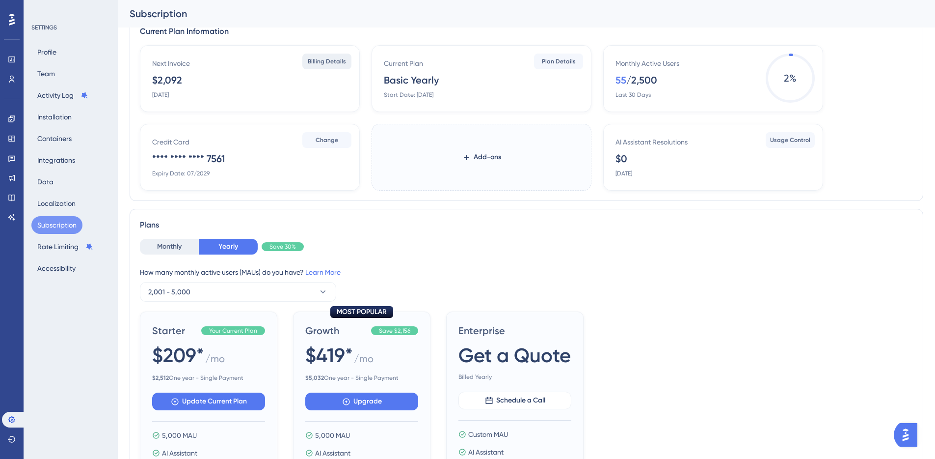
click at [327, 59] on span "Billing Details" at bounding box center [327, 61] width 38 height 8
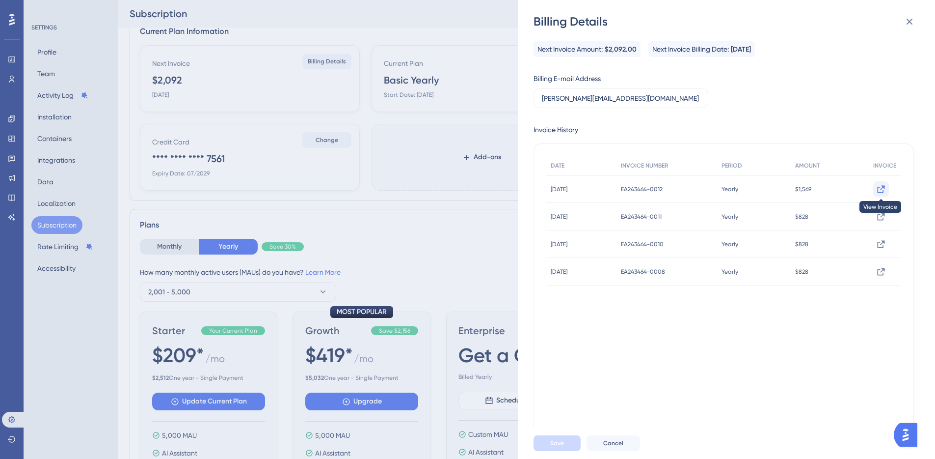
click at [878, 189] on icon at bounding box center [881, 188] width 7 height 7
click at [106, 135] on div "Billing Details Next Invoice Amount: $2,092.00 Next Invoice Billing Date: [DATE…" at bounding box center [467, 229] width 935 height 459
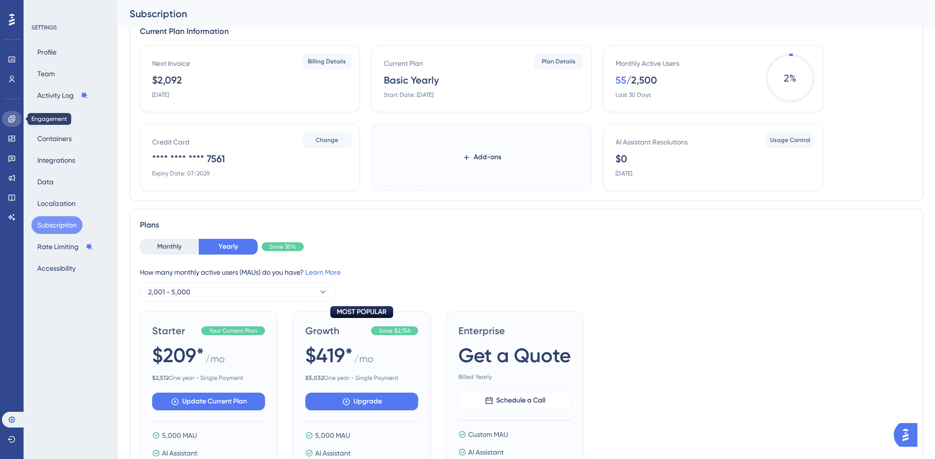
click at [15, 122] on icon at bounding box center [12, 119] width 8 height 8
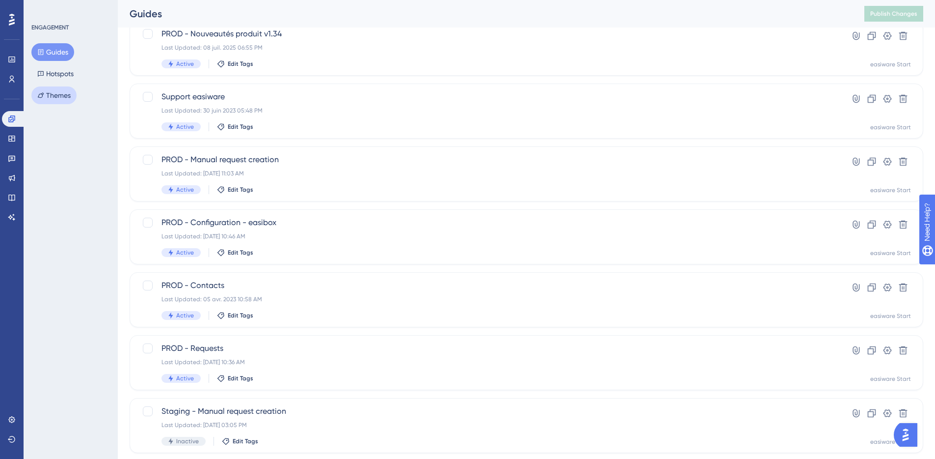
scroll to position [63, 0]
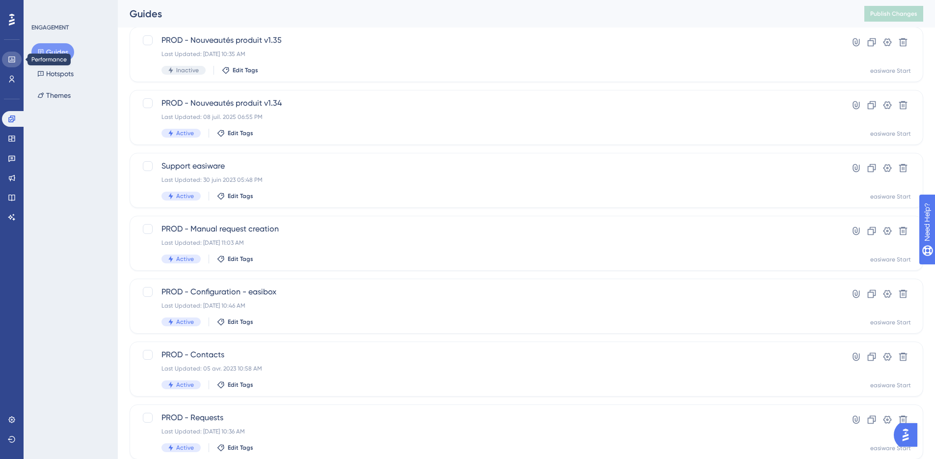
click at [14, 55] on icon at bounding box center [12, 59] width 8 height 8
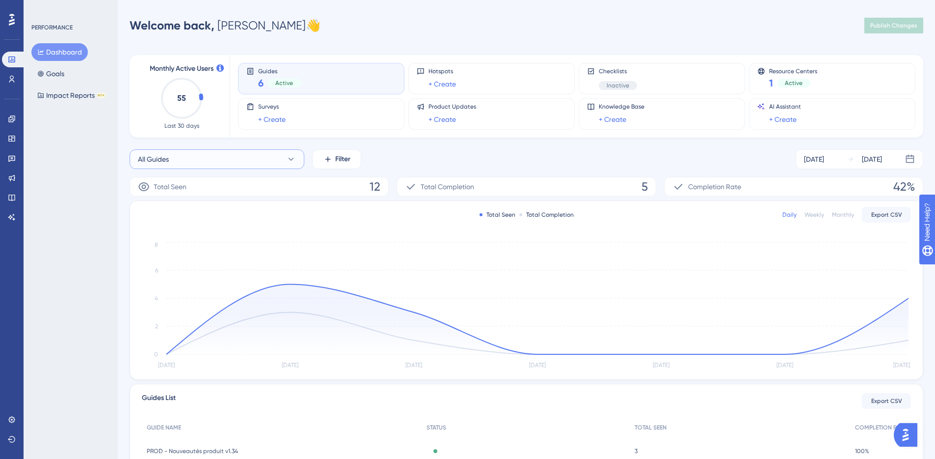
click at [240, 162] on button "All Guides" at bounding box center [217, 159] width 175 height 20
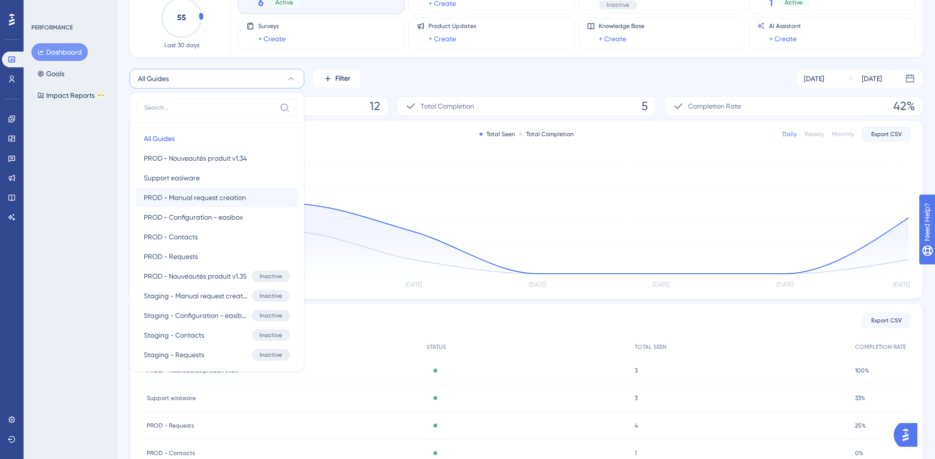
scroll to position [5, 0]
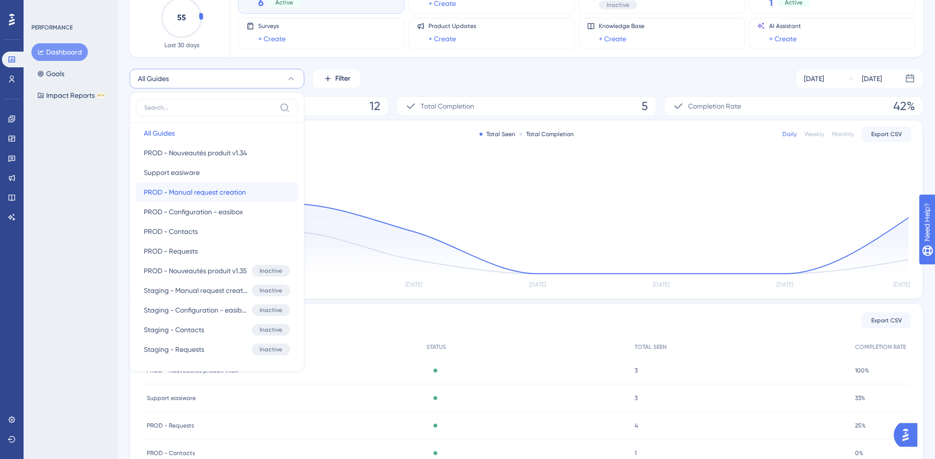
click at [197, 192] on span "PROD - Manual request creation" at bounding box center [195, 192] width 102 height 12
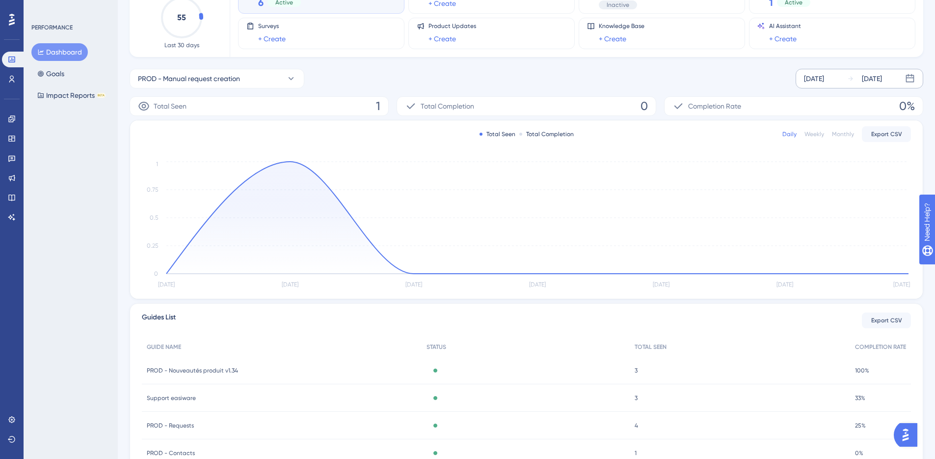
click at [824, 84] on div "[DATE]" at bounding box center [814, 79] width 20 height 12
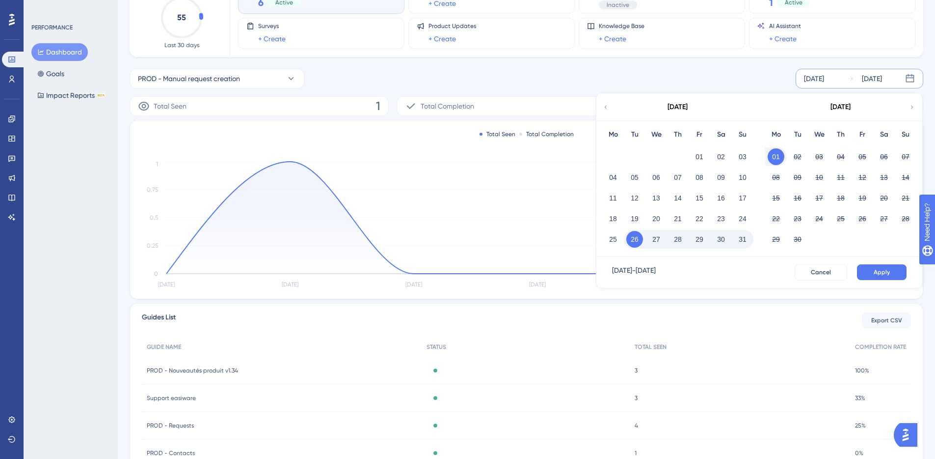
click at [608, 110] on icon at bounding box center [605, 107] width 7 height 9
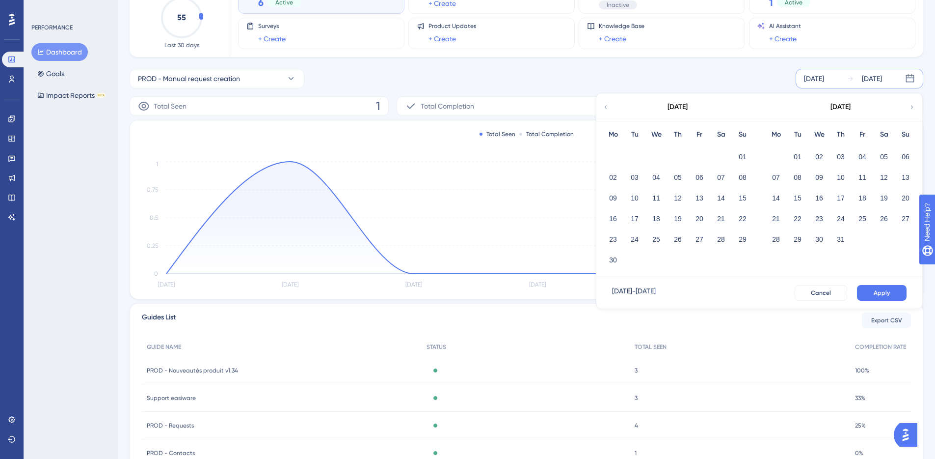
click at [608, 110] on icon at bounding box center [605, 107] width 7 height 9
click at [821, 158] on button "01" at bounding box center [819, 156] width 17 height 17
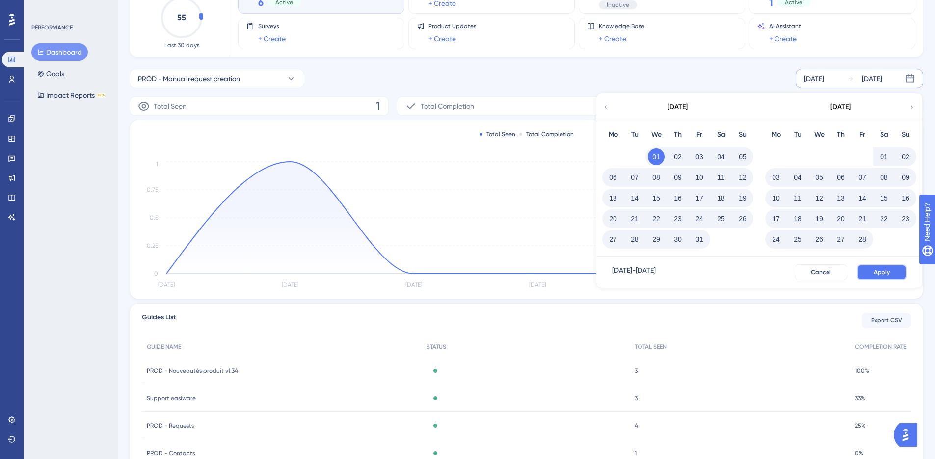
click at [874, 270] on span "Apply" at bounding box center [882, 272] width 16 height 8
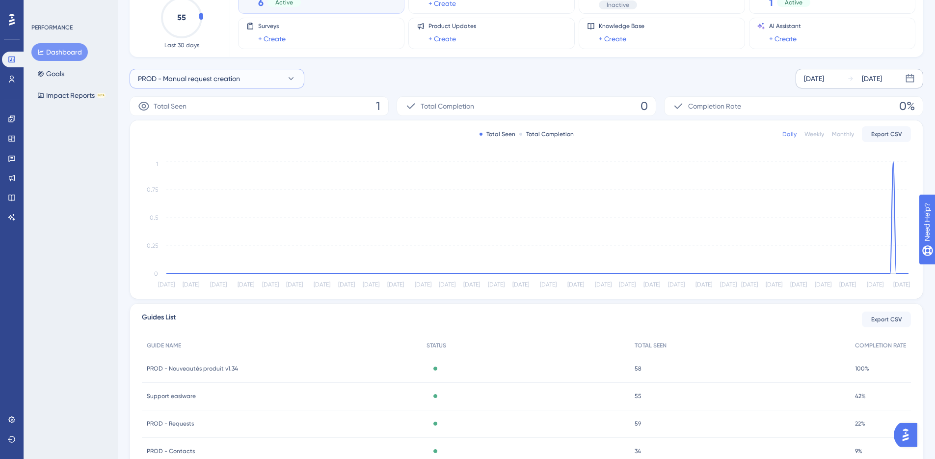
click at [259, 80] on button "PROD - Manual request creation" at bounding box center [217, 79] width 175 height 20
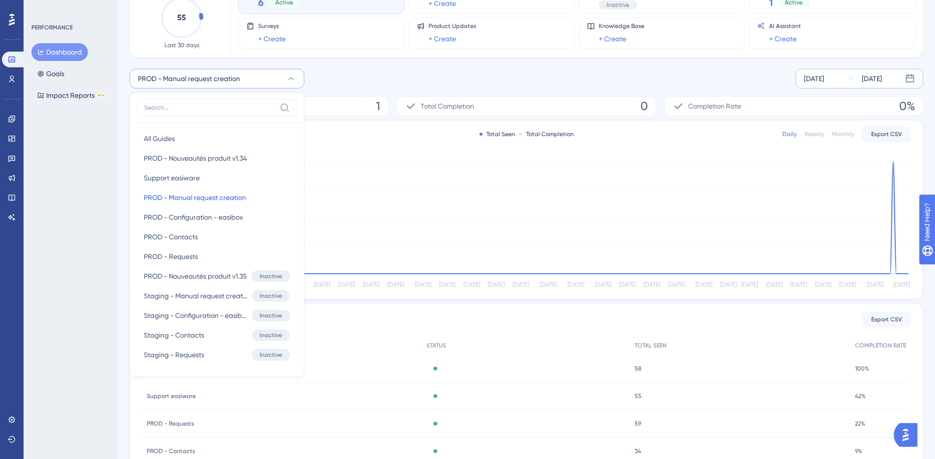
scroll to position [86, 0]
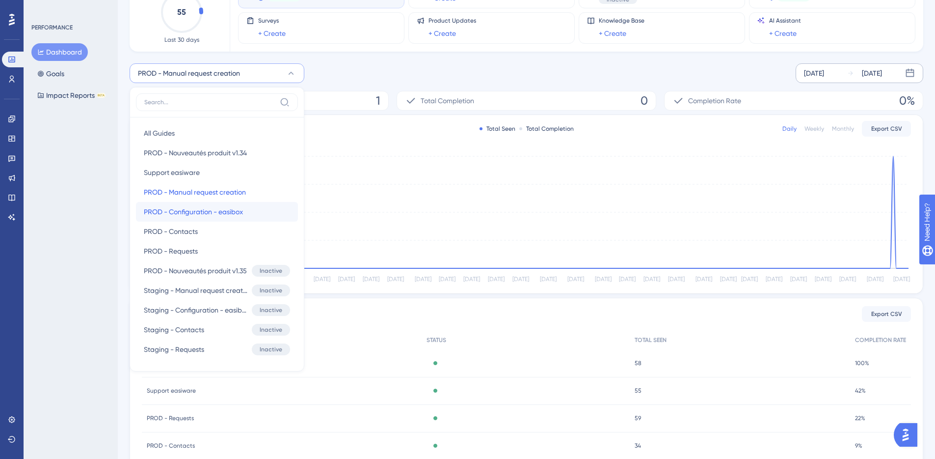
click at [235, 210] on span "PROD - Configuration - easibox" at bounding box center [193, 212] width 99 height 12
